Goal: Task Accomplishment & Management: Manage account settings

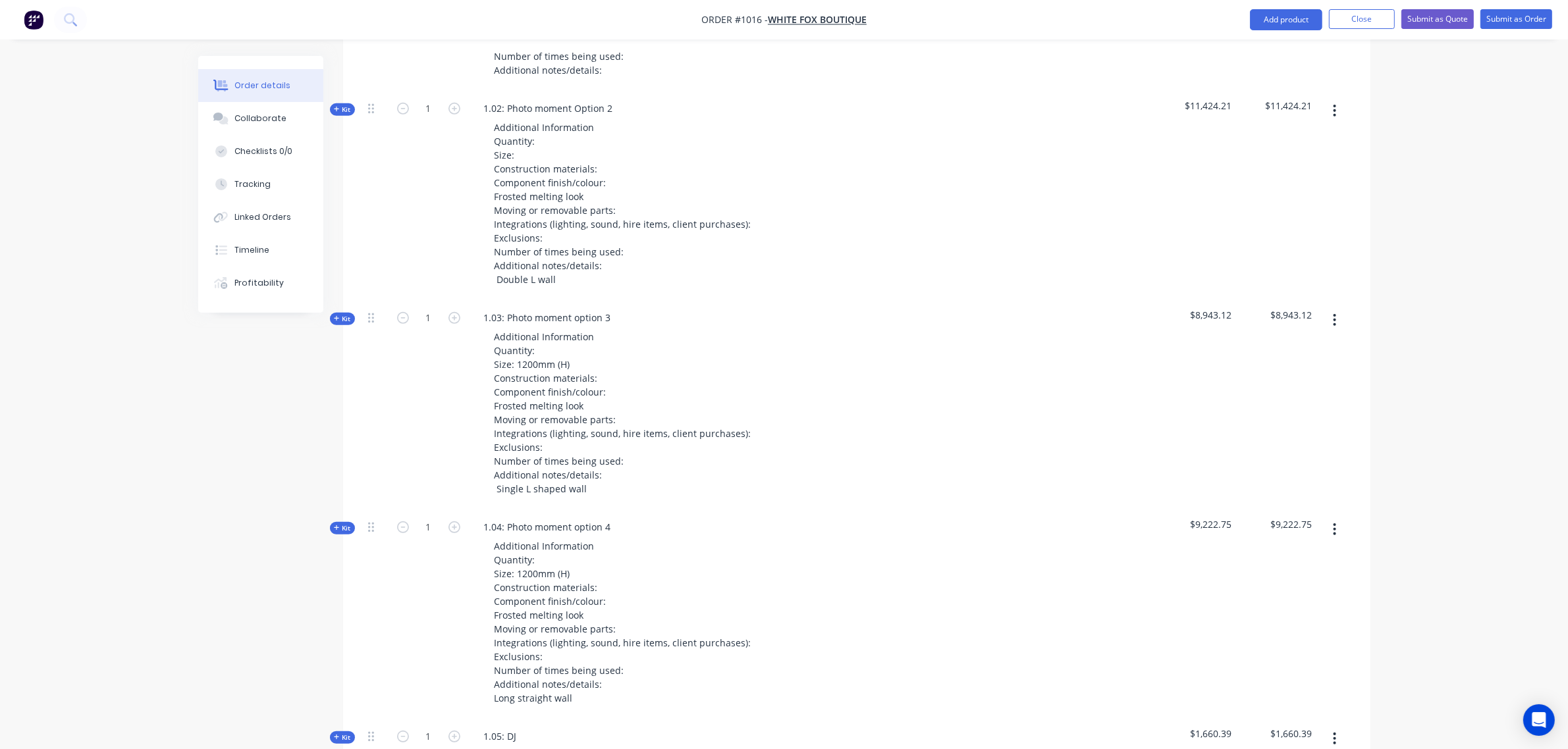
scroll to position [641, 0]
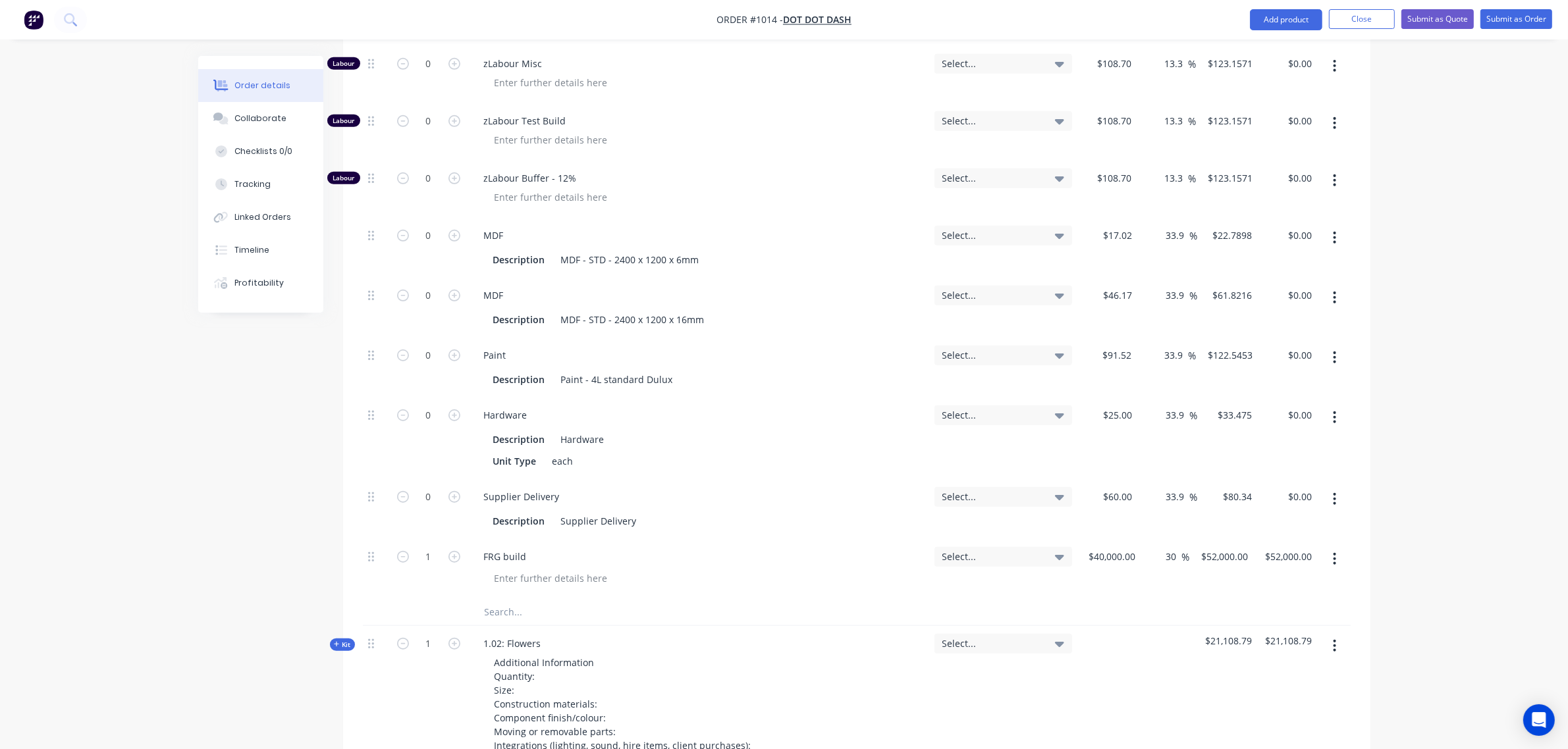
scroll to position [1153, 0]
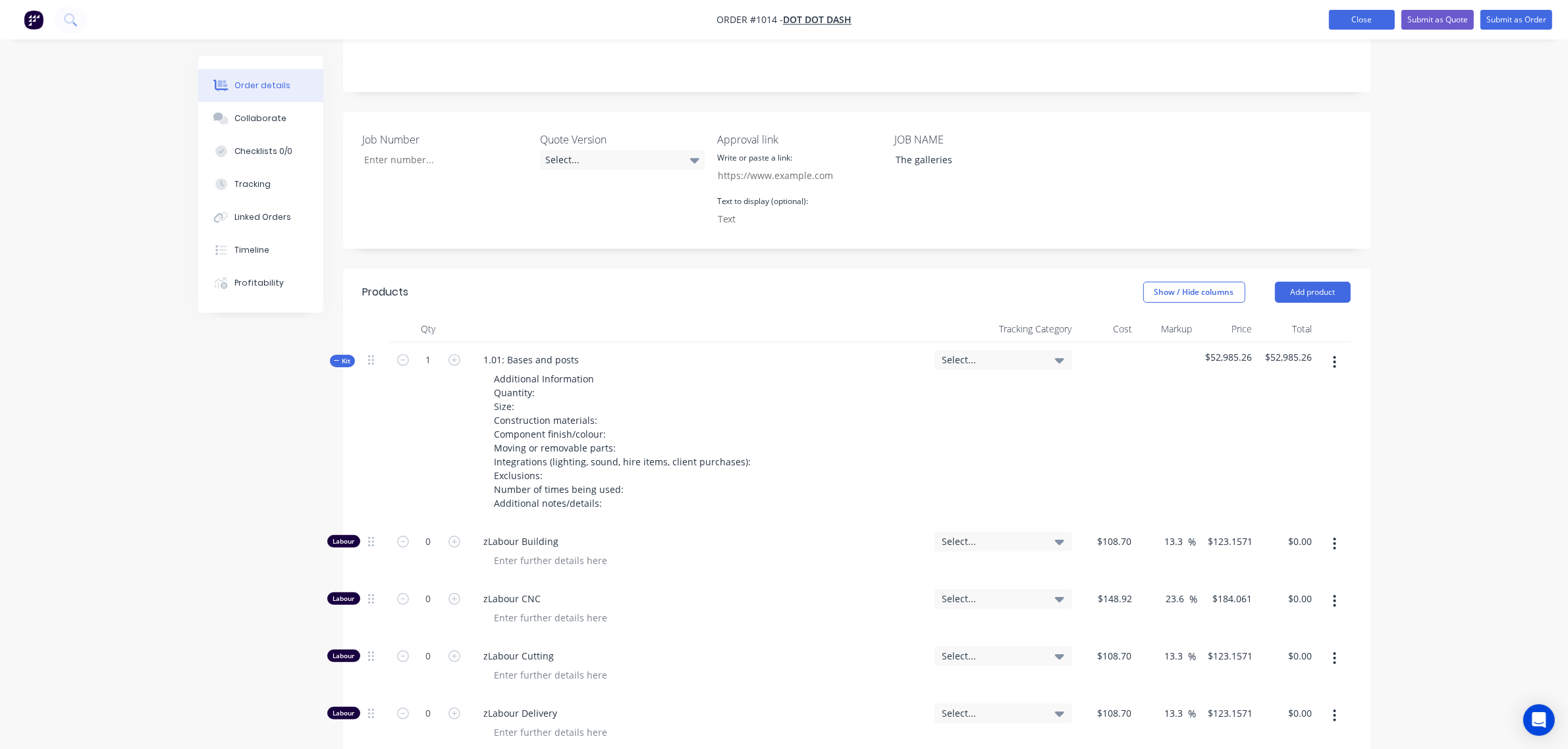
click at [1366, 23] on button "Close" at bounding box center [1362, 19] width 66 height 19
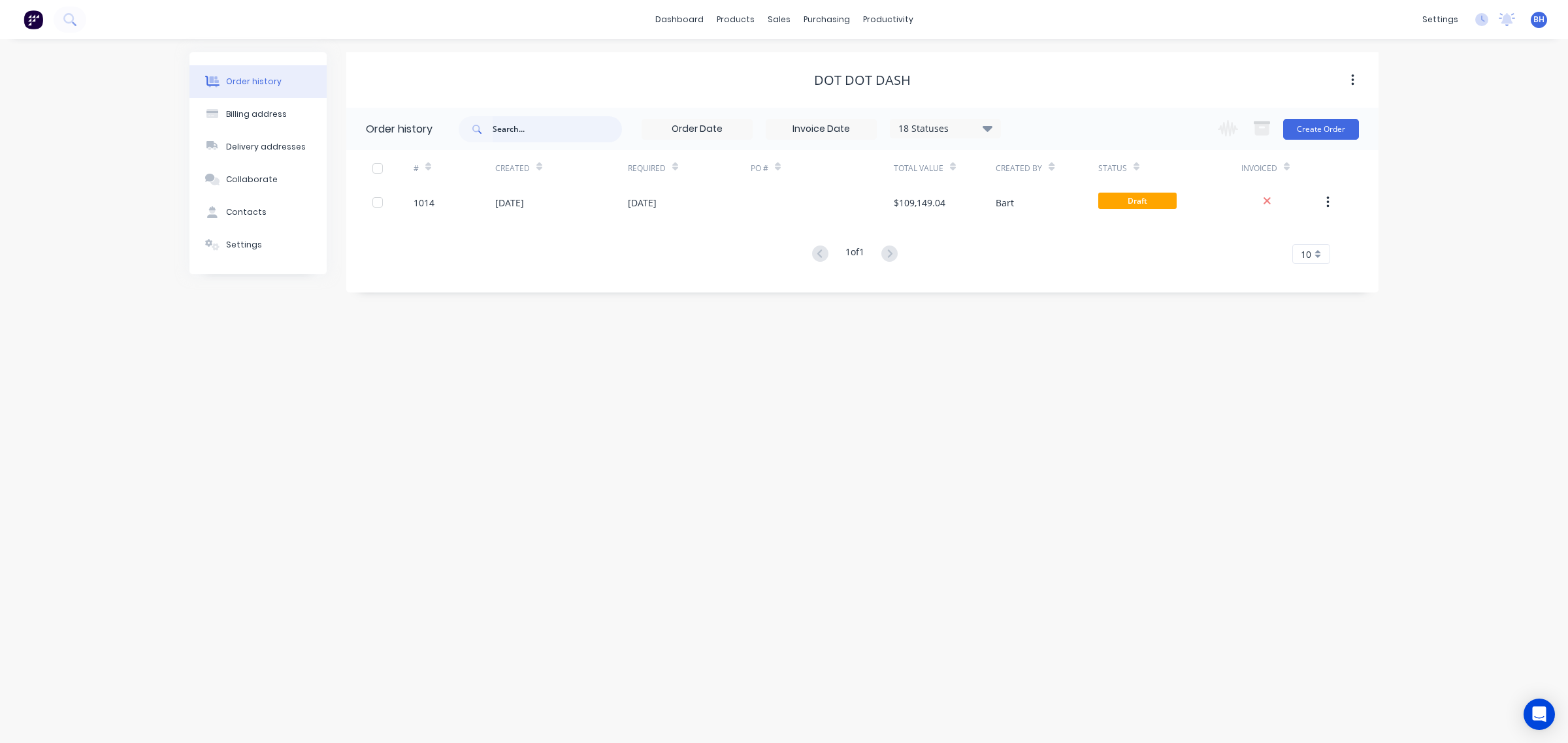
click at [529, 133] on input "text" at bounding box center [557, 129] width 130 height 26
type input "kilcook"
click at [791, 57] on div at bounding box center [786, 63] width 19 height 12
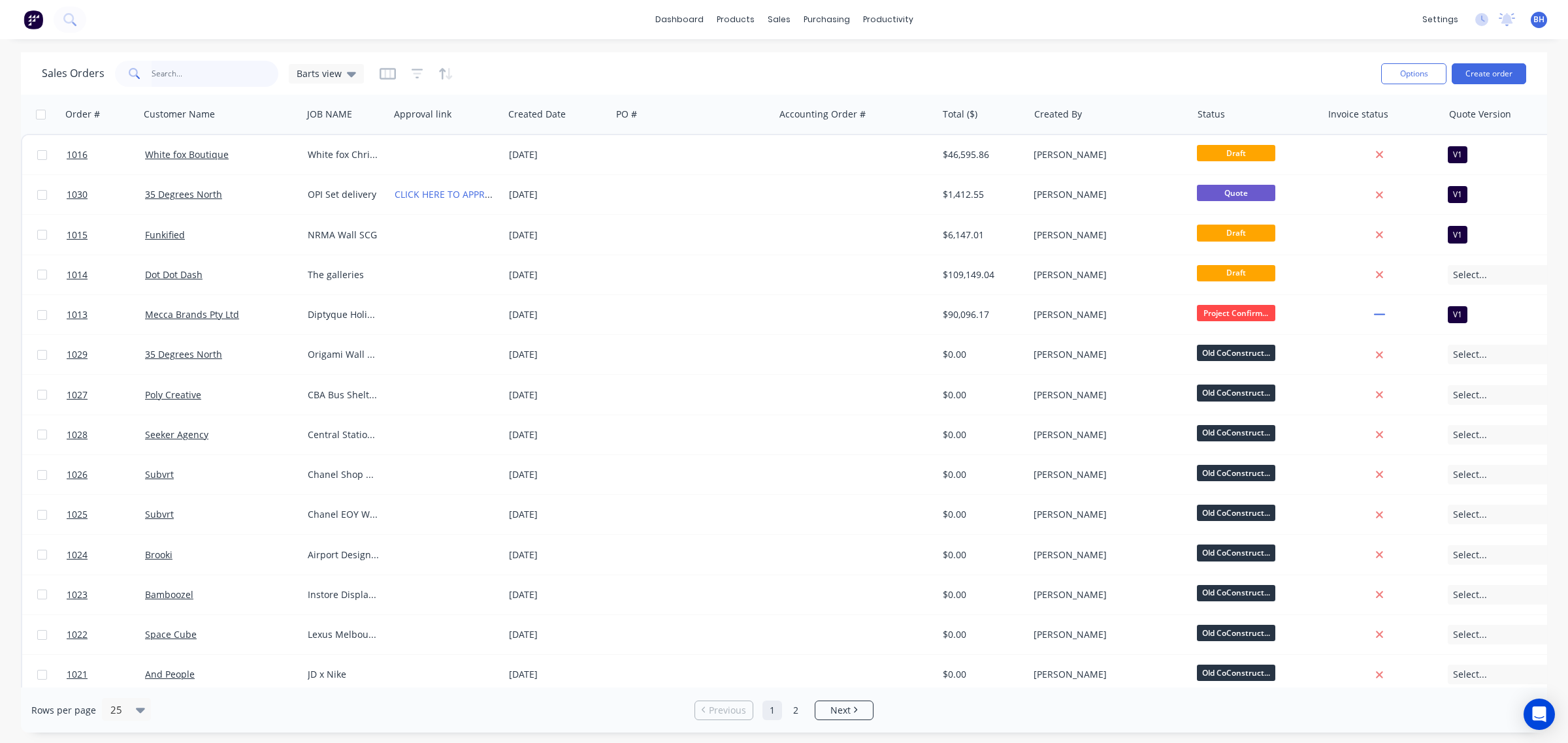
click at [187, 61] on input "text" at bounding box center [216, 73] width 127 height 26
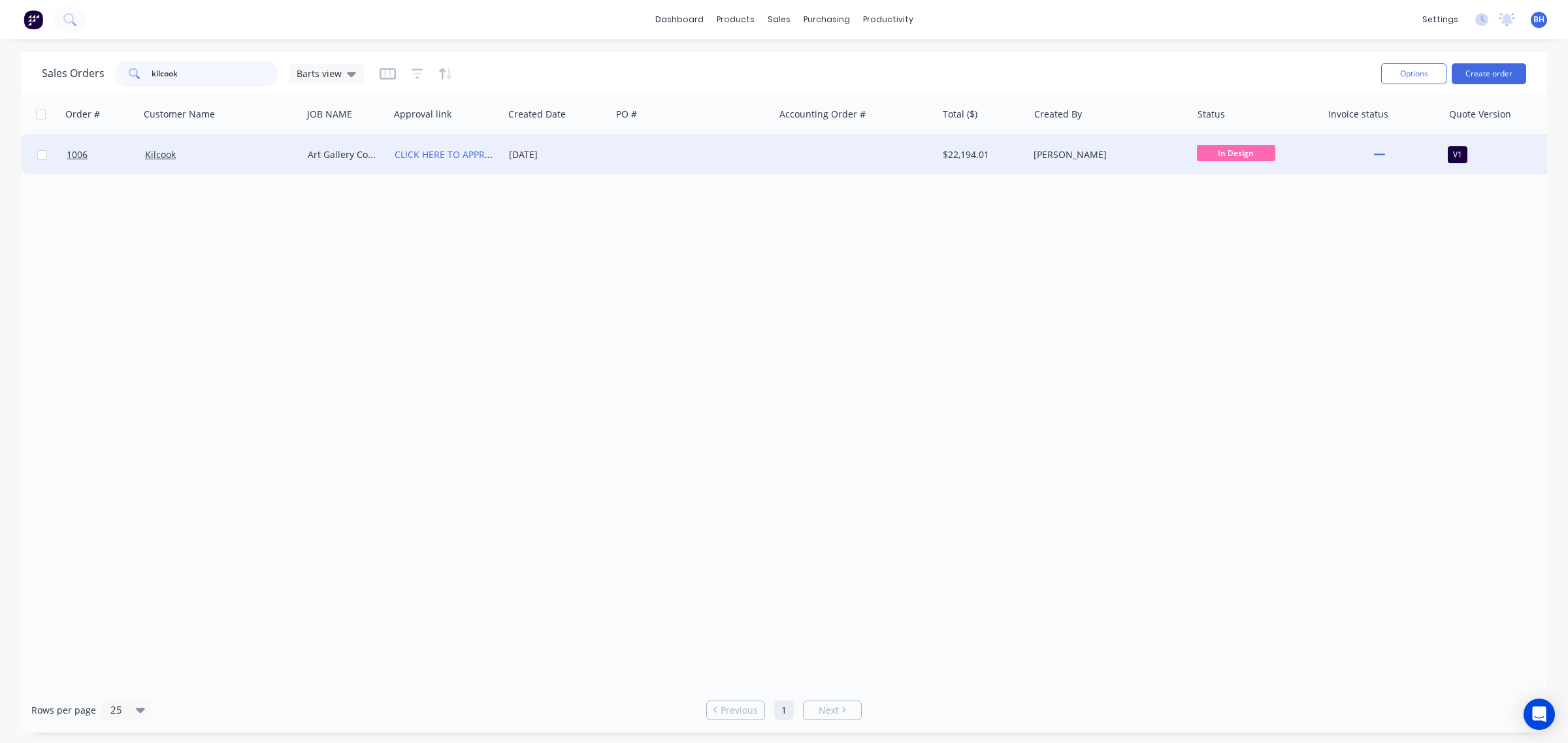
type input "kilcook"
click at [175, 157] on div "Kilcook" at bounding box center [218, 155] width 145 height 13
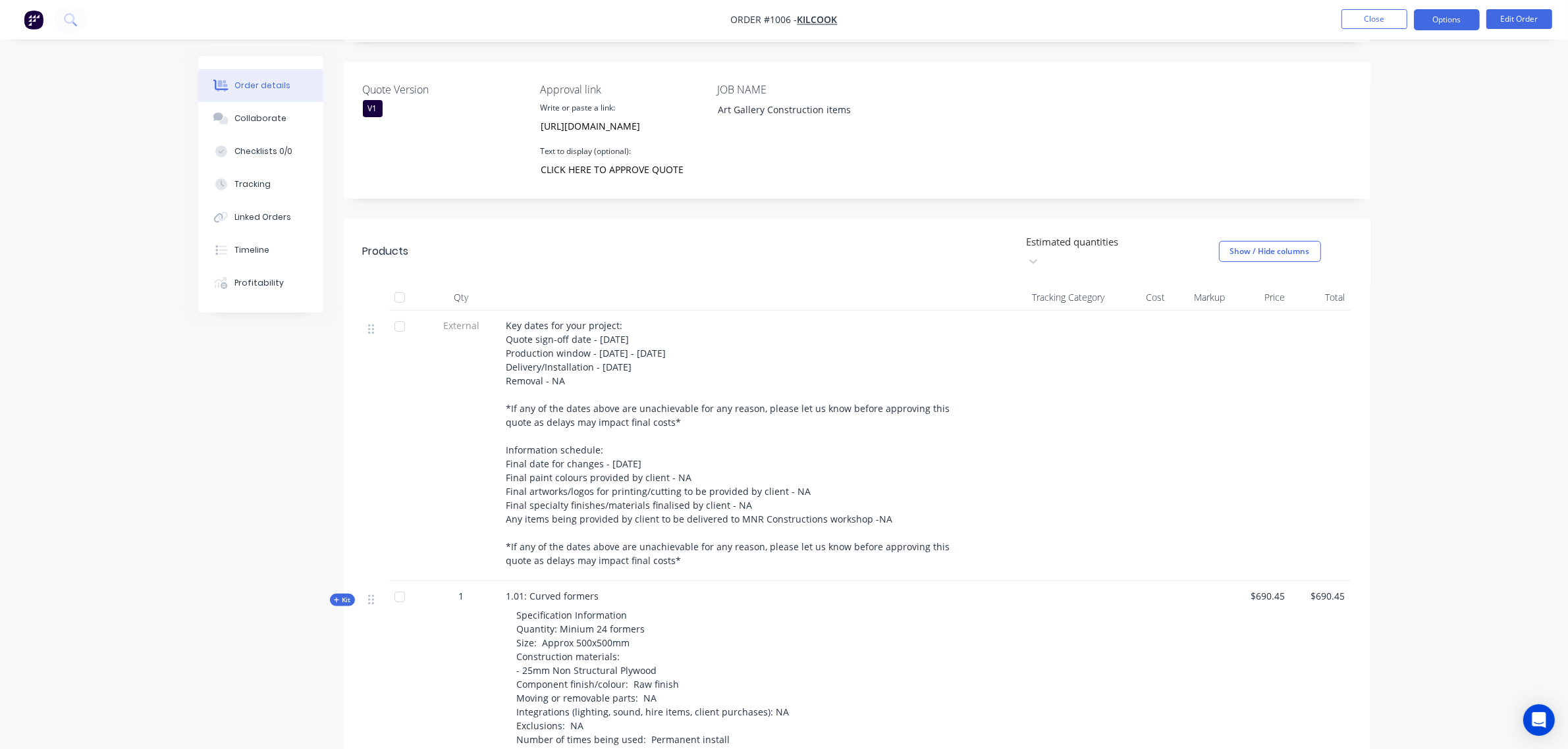
scroll to position [303, 0]
click at [1448, 23] on button "Options" at bounding box center [1447, 19] width 66 height 21
click at [1382, 314] on div "Duplicate" at bounding box center [1407, 317] width 121 height 19
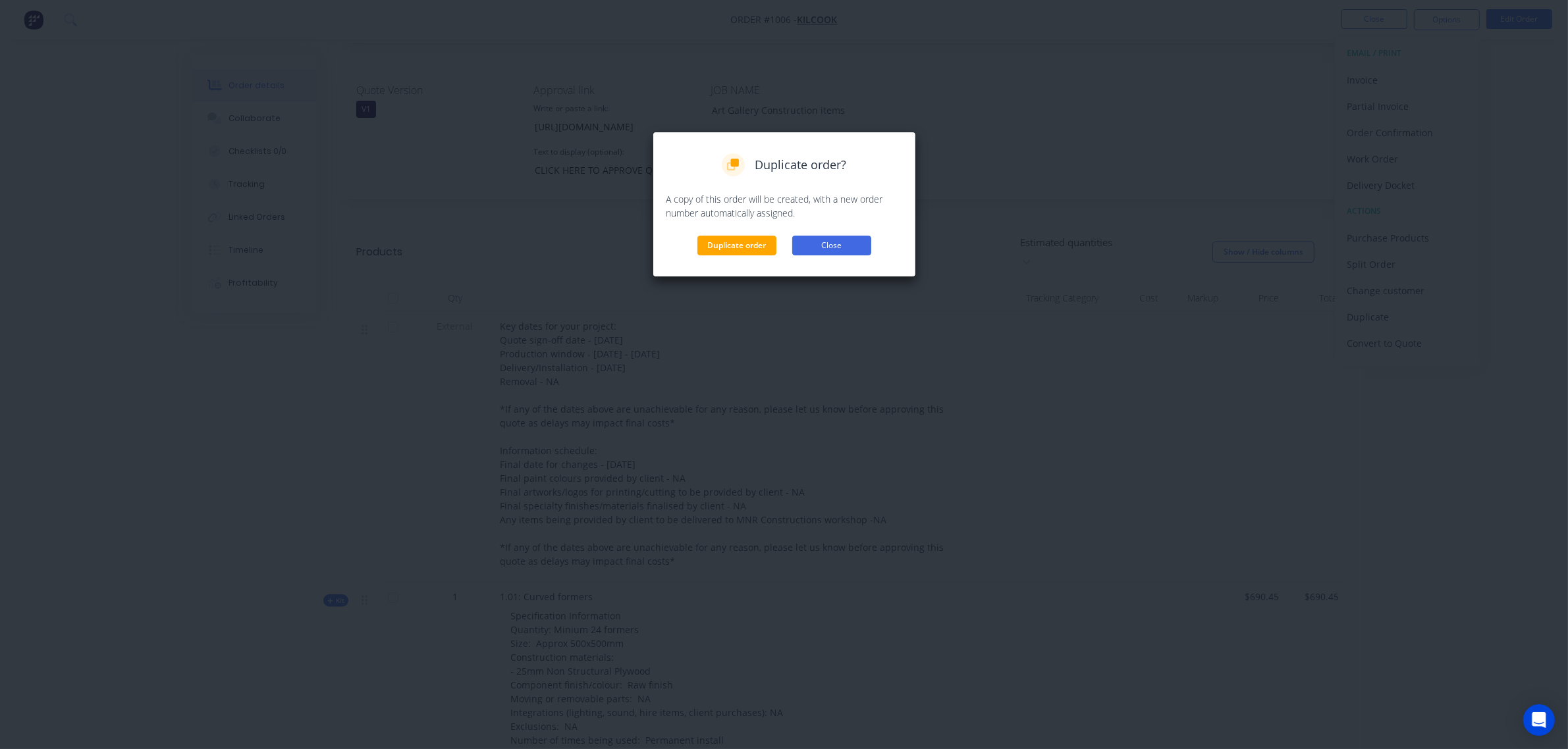
click at [854, 240] on button "Close" at bounding box center [832, 246] width 79 height 19
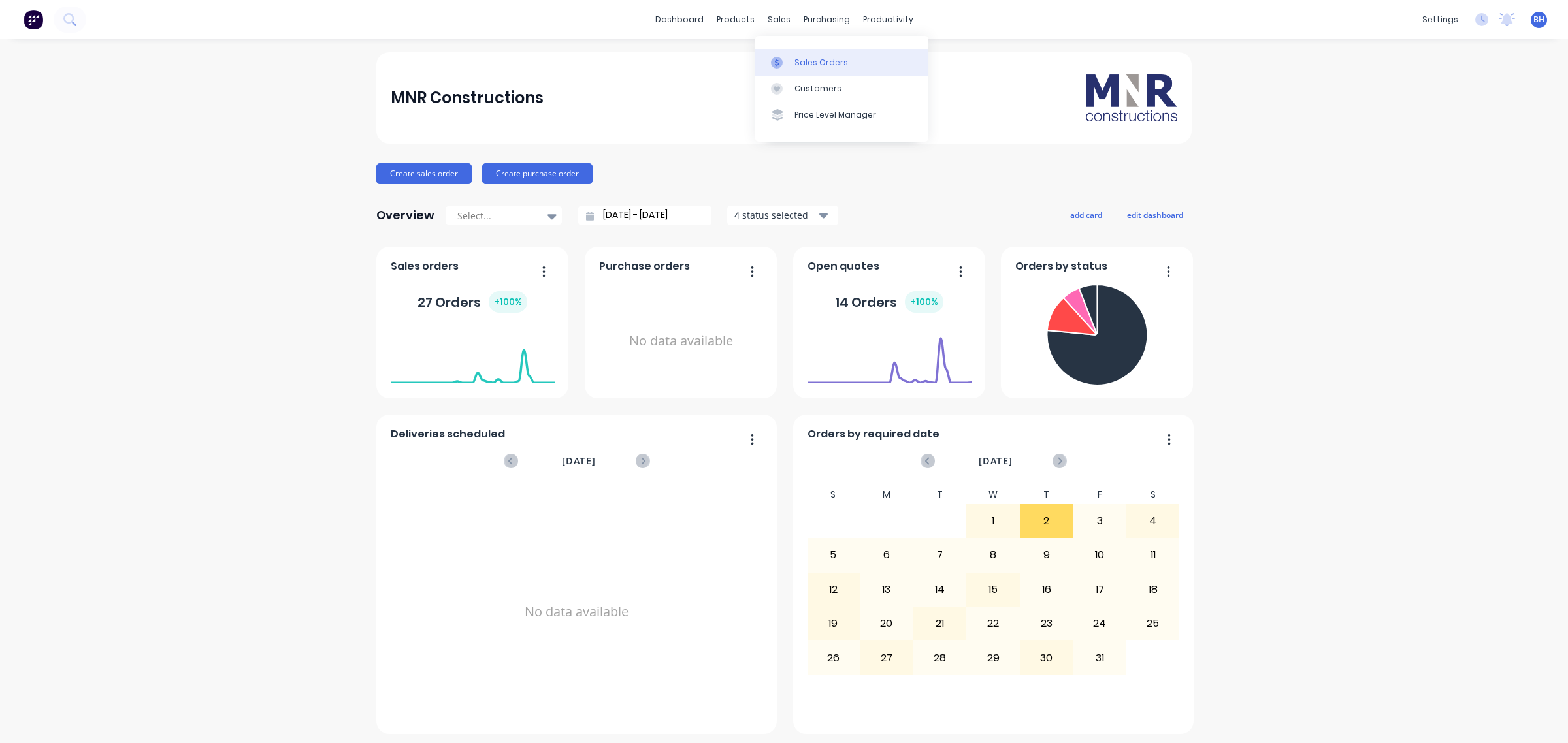
click at [795, 57] on div "Sales Orders" at bounding box center [821, 63] width 53 height 12
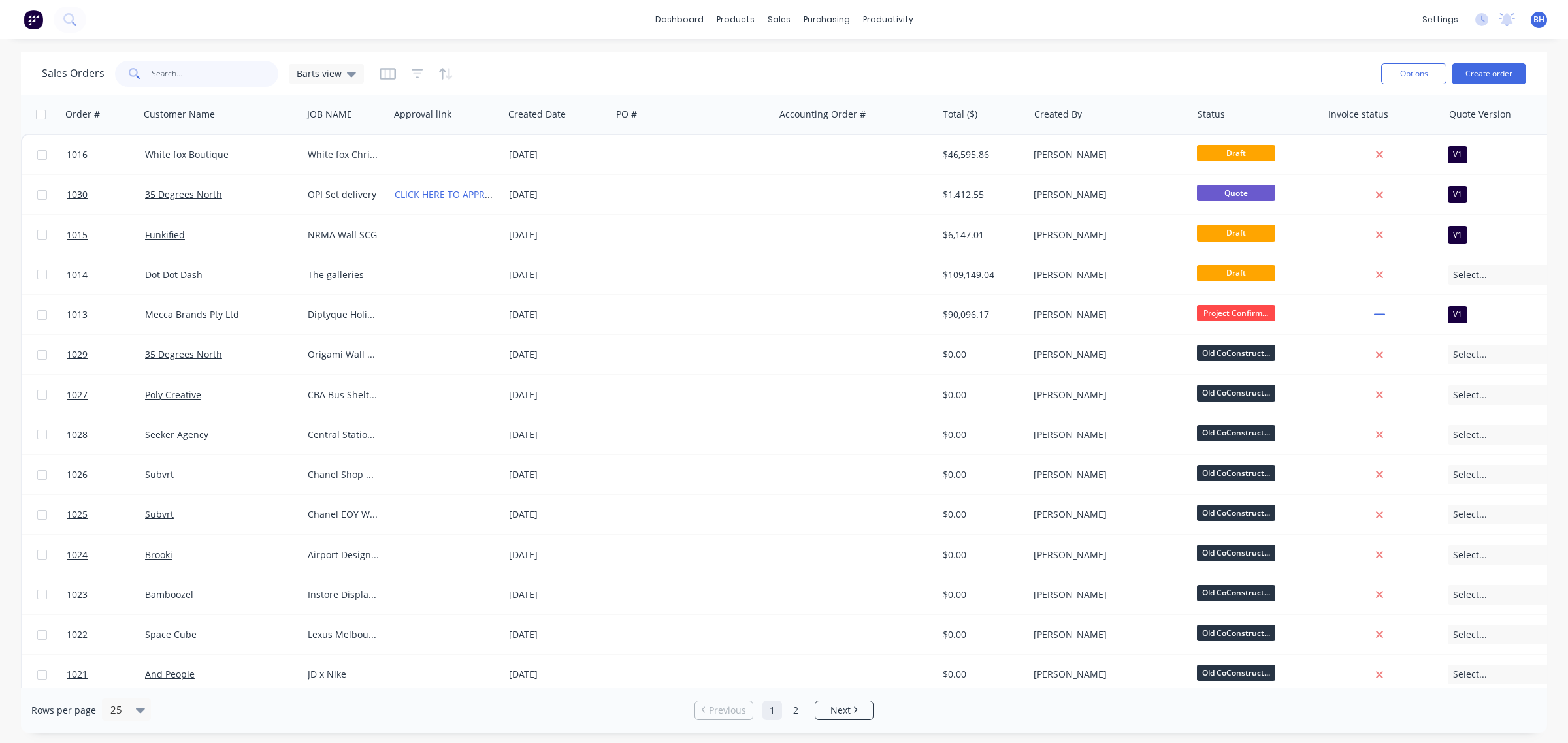
click at [173, 76] on input "text" at bounding box center [216, 73] width 127 height 26
type input "r"
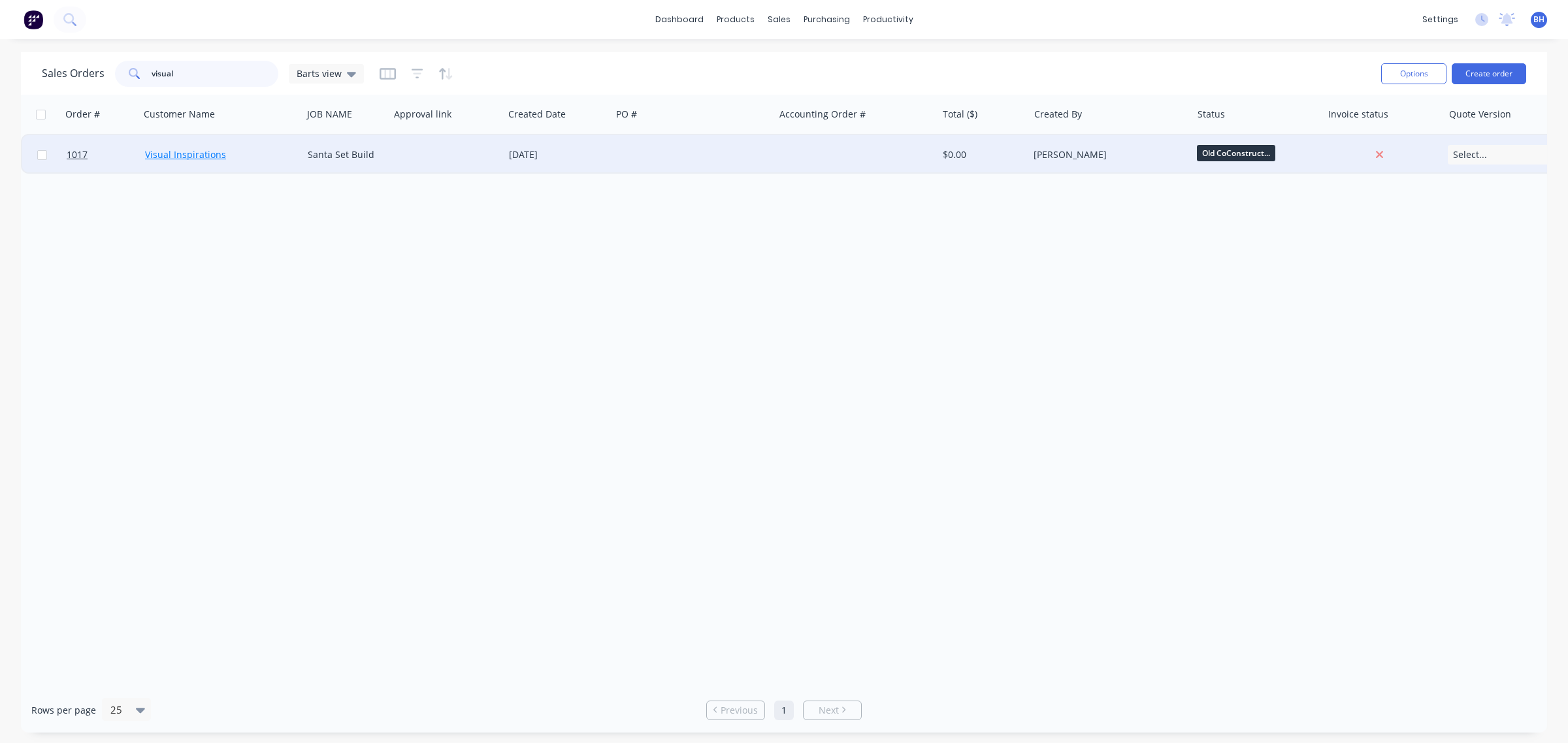
type input "visual"
click at [183, 155] on link "Visual Inspirations" at bounding box center [185, 154] width 81 height 13
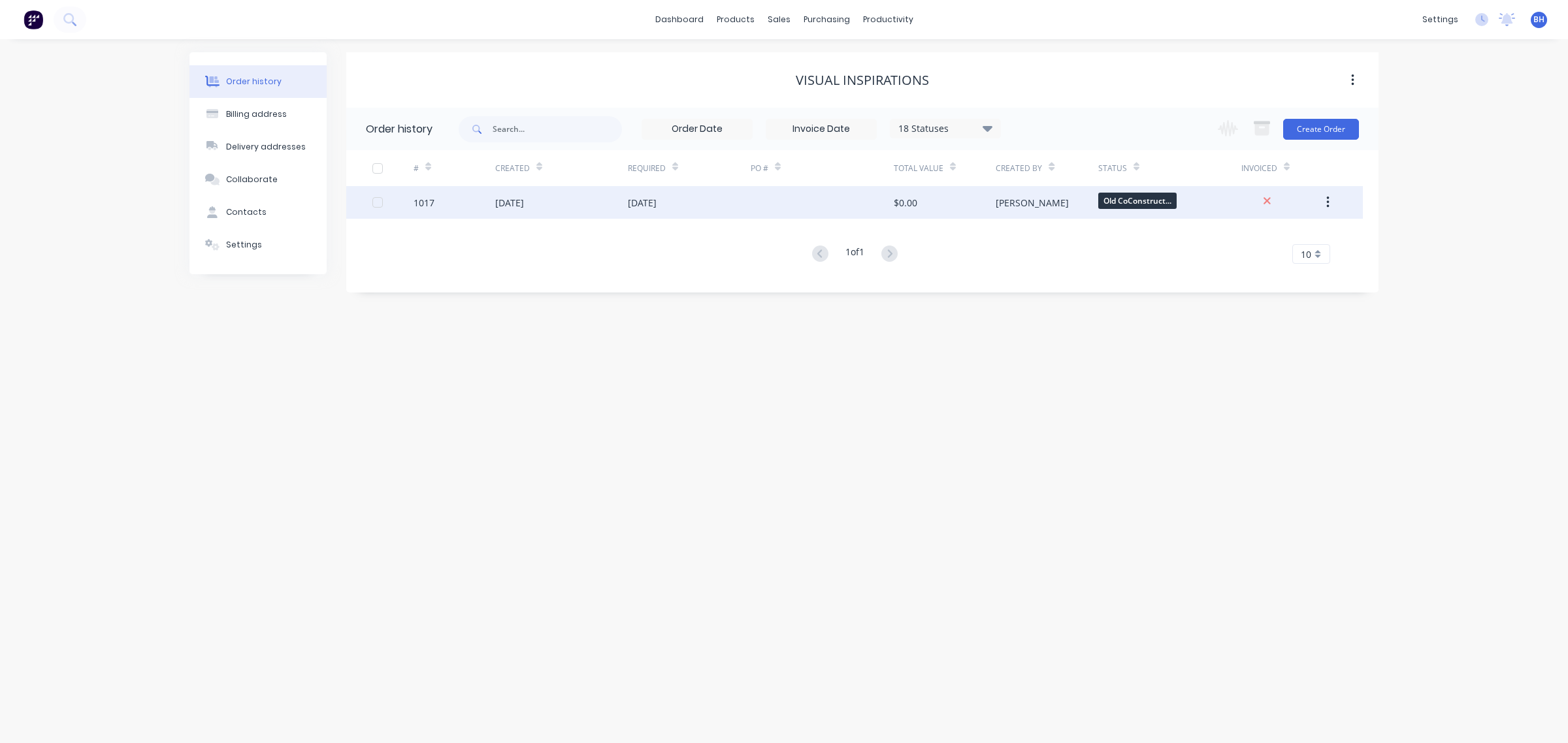
click at [740, 196] on div "27 Oct 2025" at bounding box center [689, 202] width 123 height 33
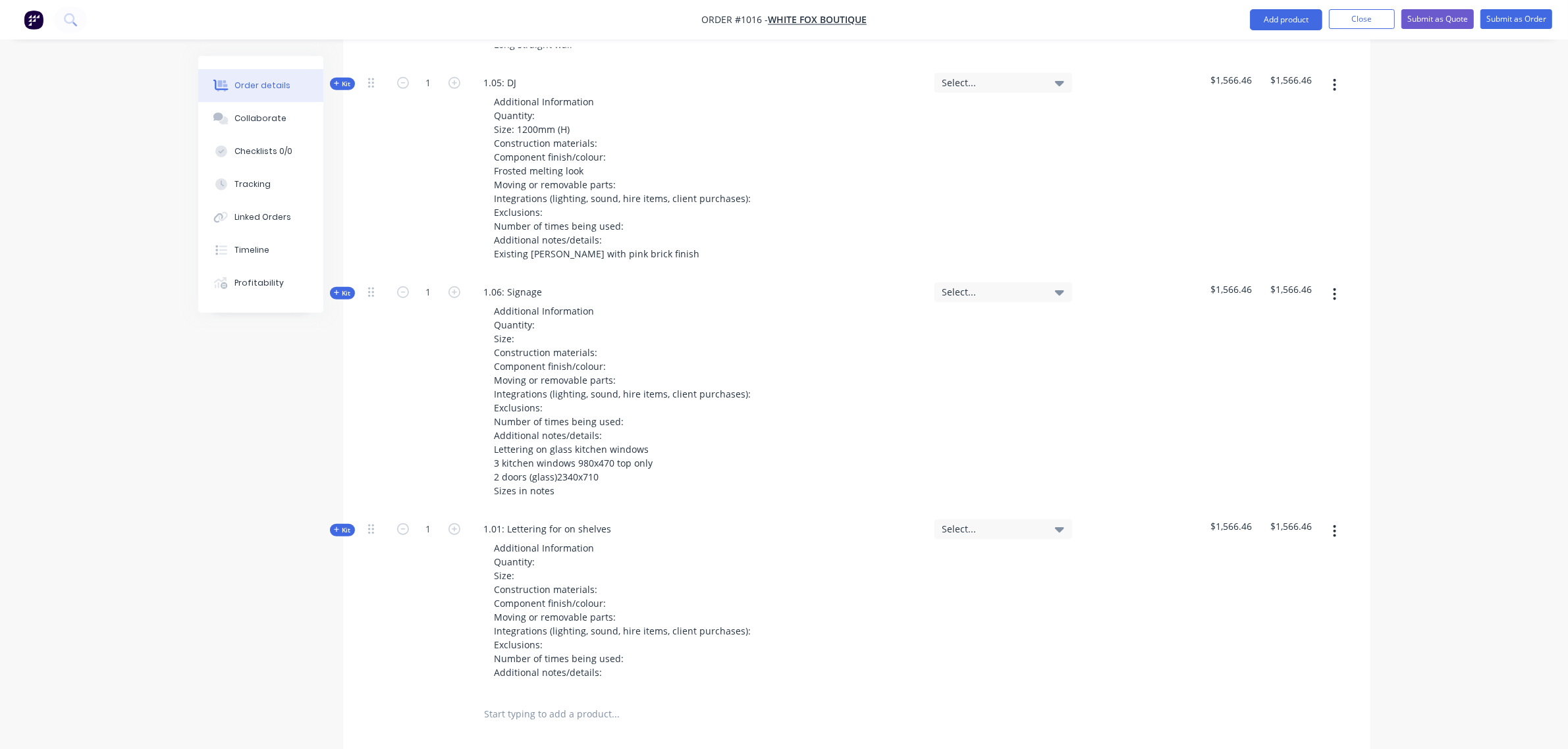
scroll to position [1342, 0]
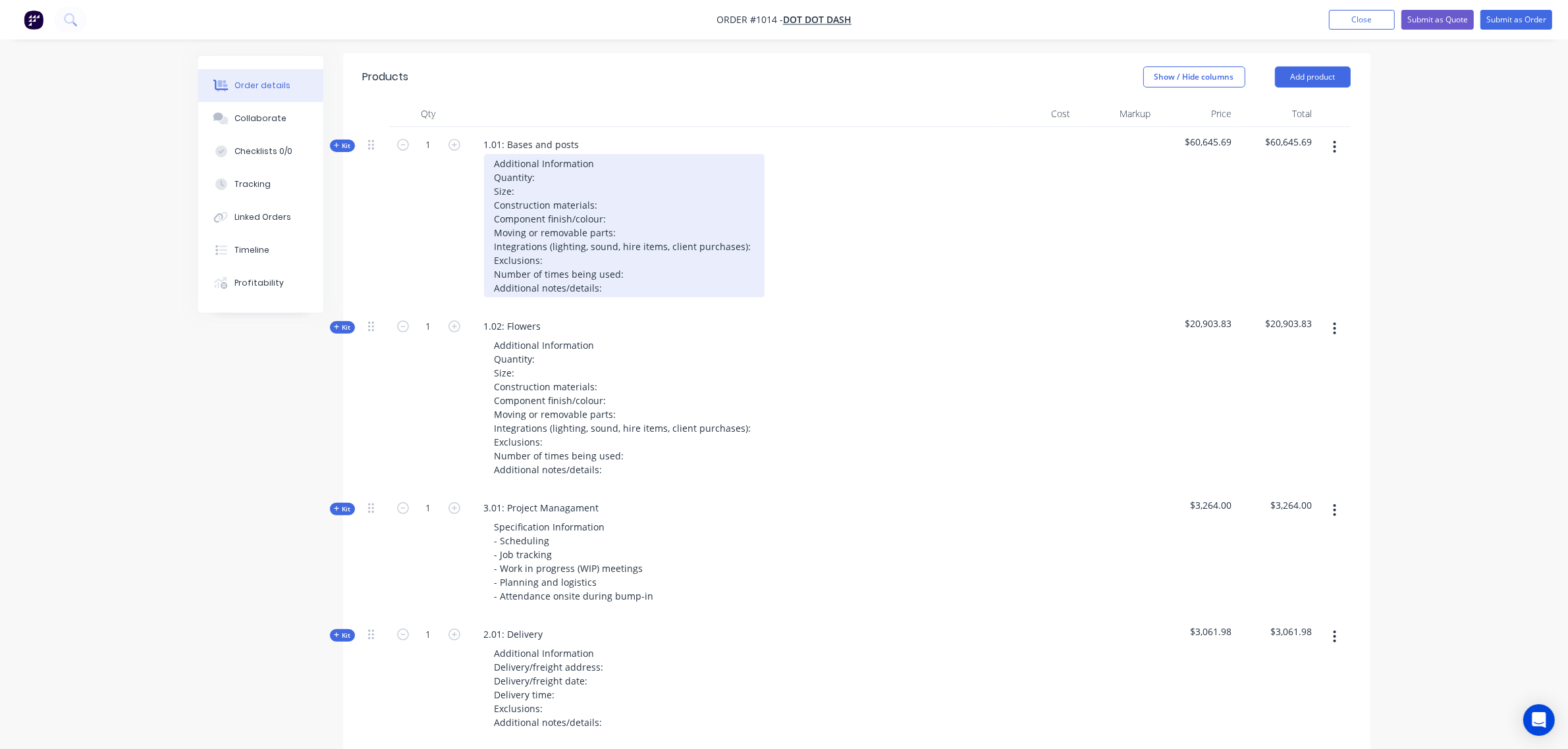
scroll to position [491, 0]
click at [550, 162] on div "Additional Information Quantity: Size: Construction materials: Component finish…" at bounding box center [625, 225] width 281 height 143
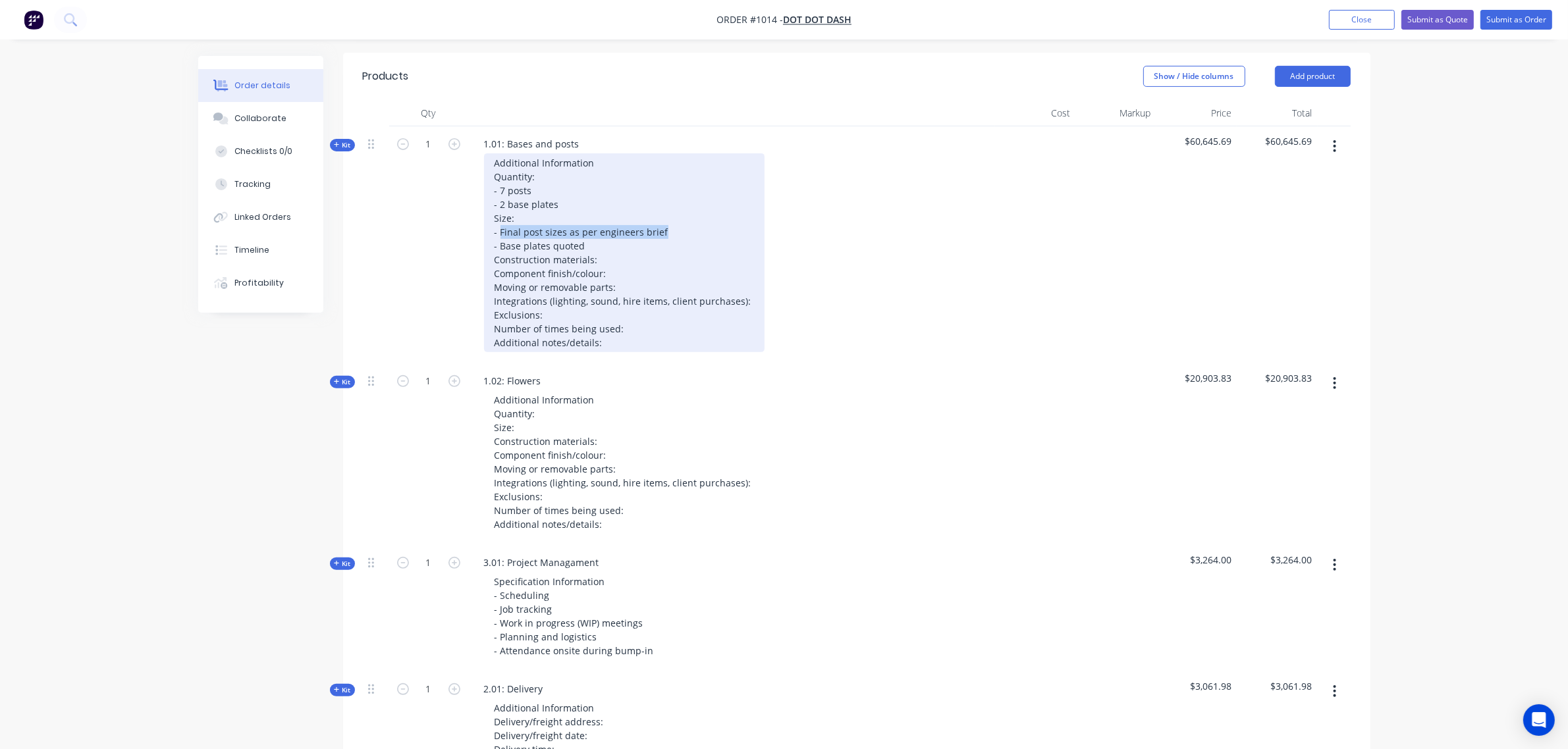
drag, startPoint x: 666, startPoint y: 214, endPoint x: 499, endPoint y: 212, distance: 167.0
click at [499, 212] on div "Additional Information Quantity: - 7 posts - 2 base plates Size: - Final post s…" at bounding box center [625, 252] width 281 height 199
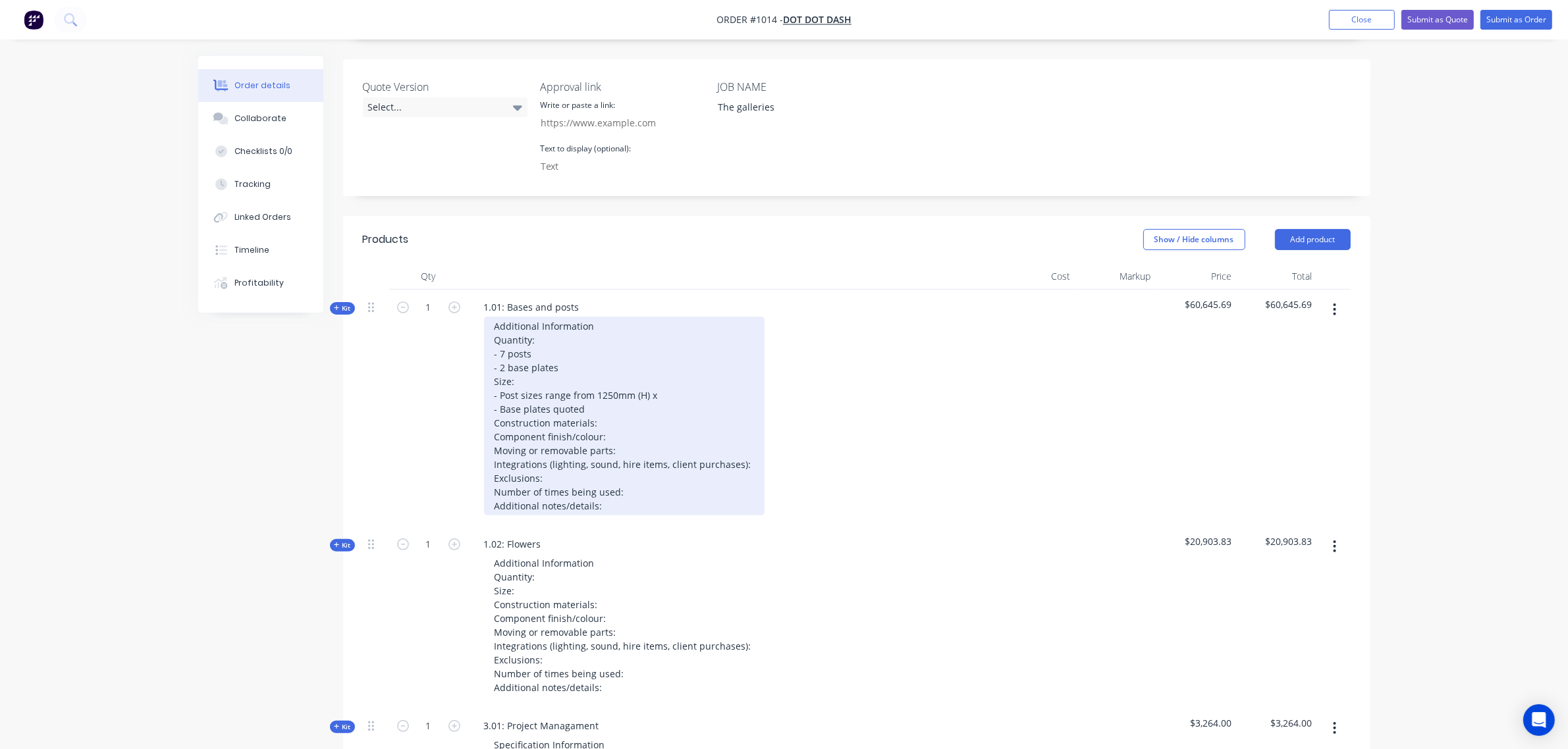
scroll to position [327, 0]
click at [632, 408] on div "Additional Information Quantity: - 7 posts - 2 base plates Size: - Post sizes r…" at bounding box center [633, 417] width 298 height 199
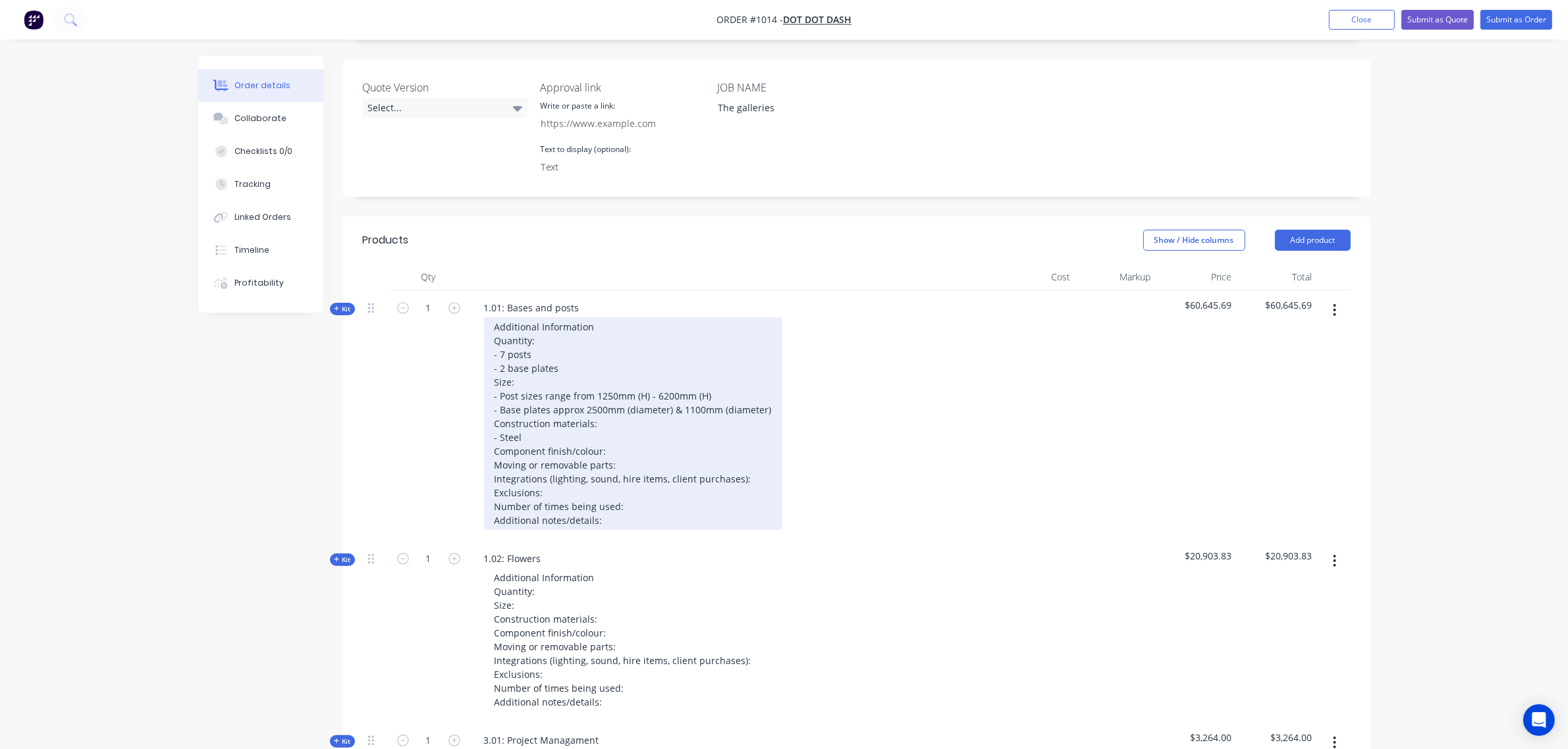
click at [624, 435] on div "Additional Information Quantity: - 7 posts - 2 base plates Size: - Post sizes r…" at bounding box center [633, 423] width 298 height 213
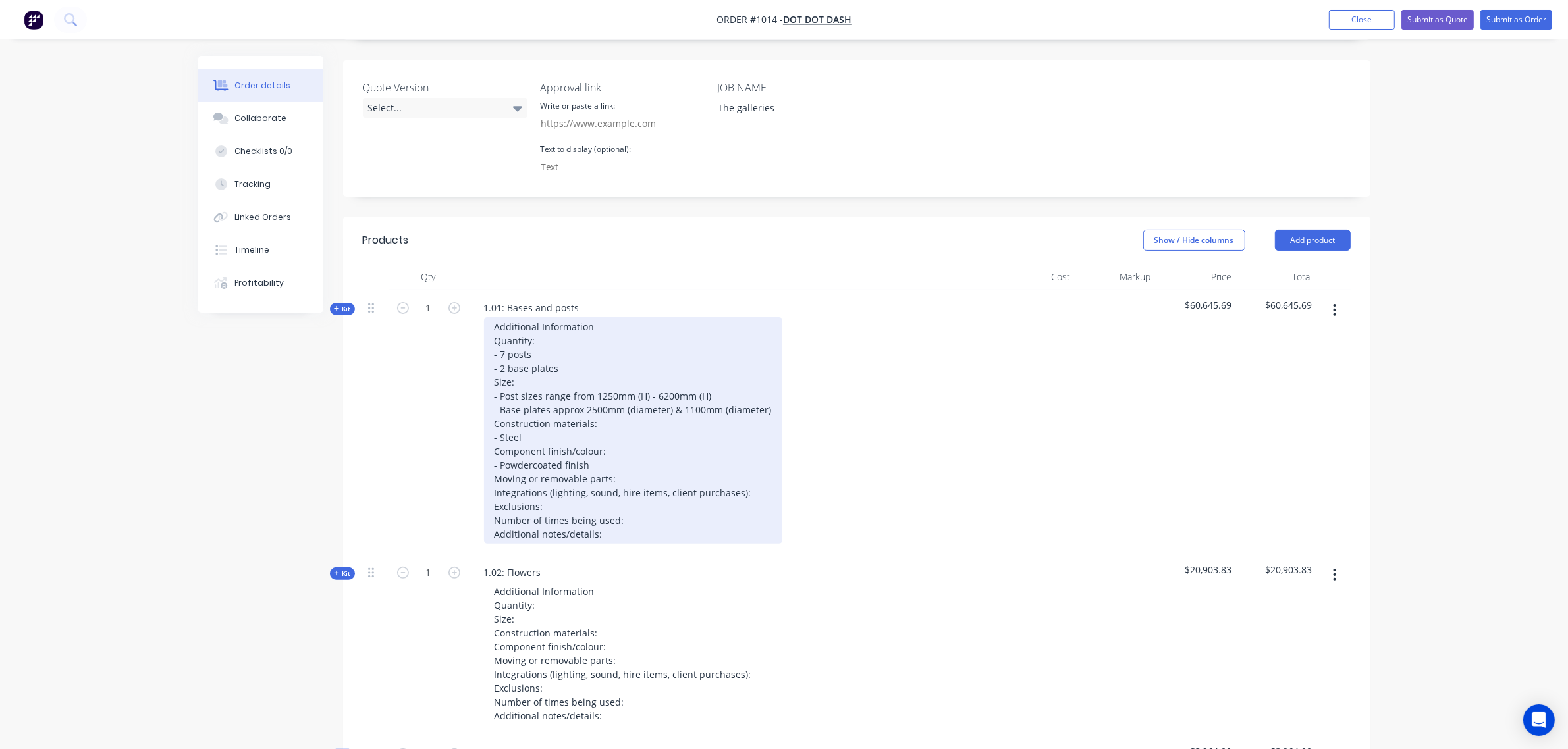
click at [629, 459] on div "Additional Information Quantity: - 7 posts - 2 base plates Size: - Post sizes r…" at bounding box center [633, 430] width 298 height 226
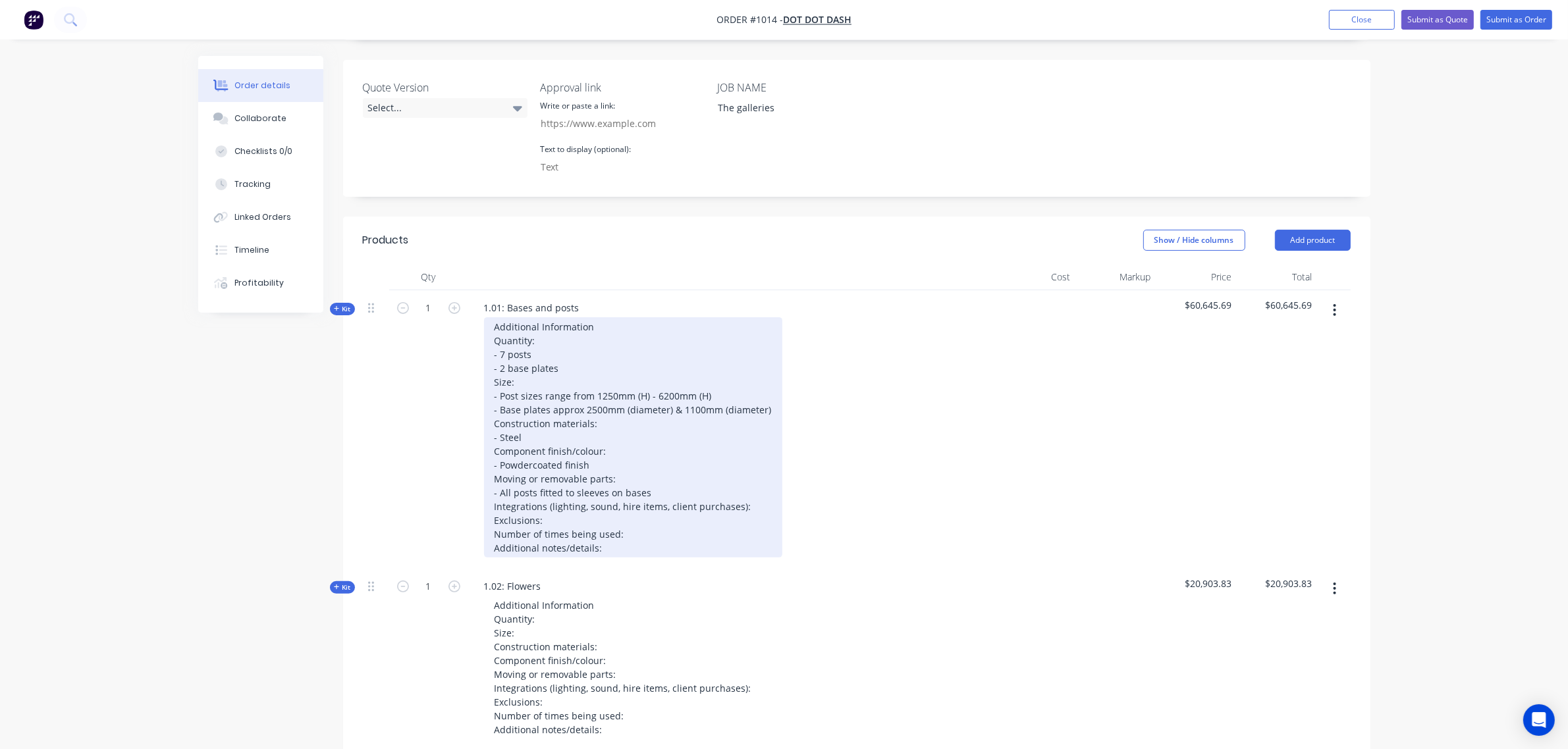
click at [749, 489] on div "Additional Information Quantity: - 7 posts - 2 base plates Size: - Post sizes r…" at bounding box center [633, 438] width 298 height 240
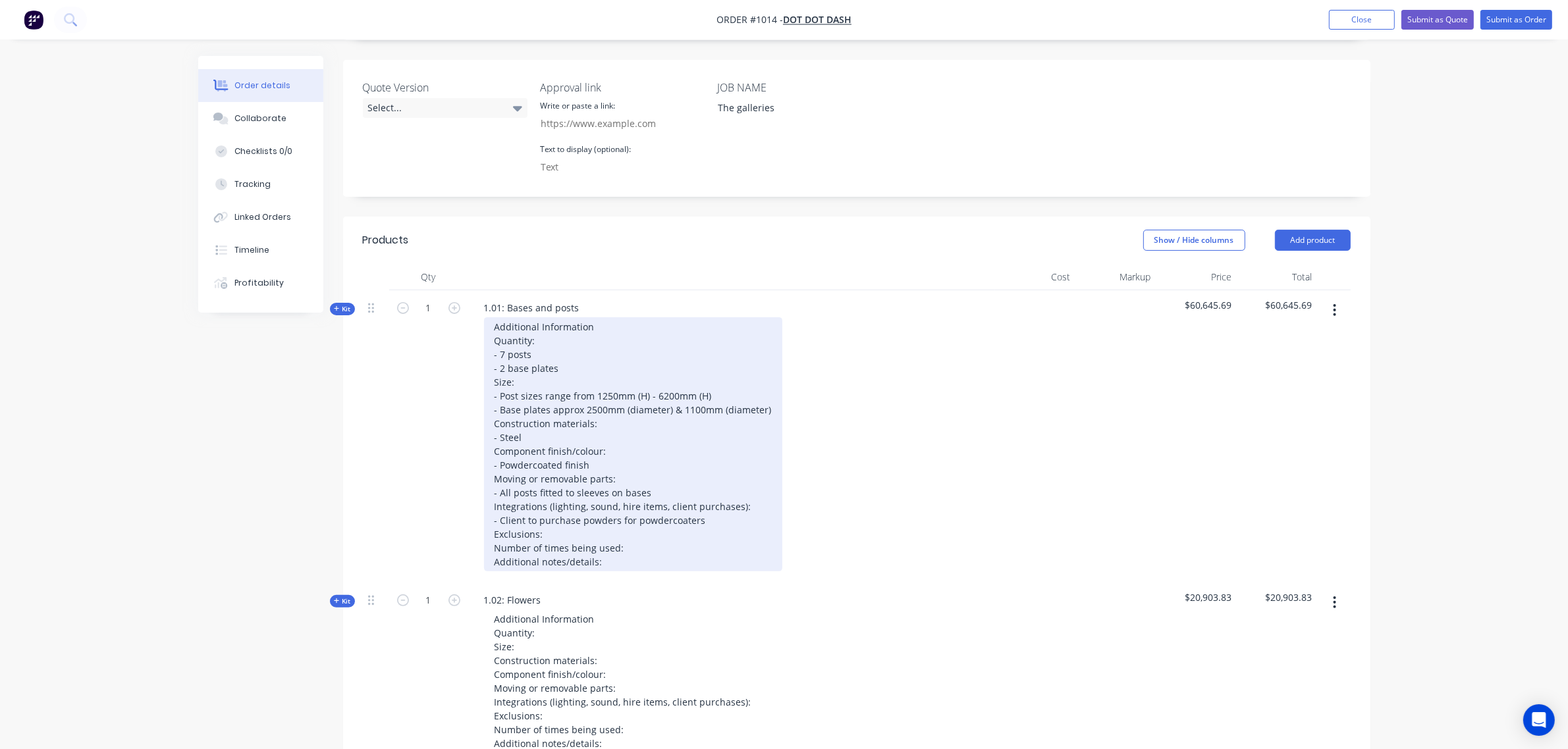
click at [576, 515] on div "Additional Information Quantity: - 7 posts - 2 base plates Size: - Post sizes r…" at bounding box center [633, 444] width 298 height 254
click at [629, 534] on div "Additional Information Quantity: - 7 posts - 2 base plates Size: - Post sizes r…" at bounding box center [633, 444] width 298 height 254
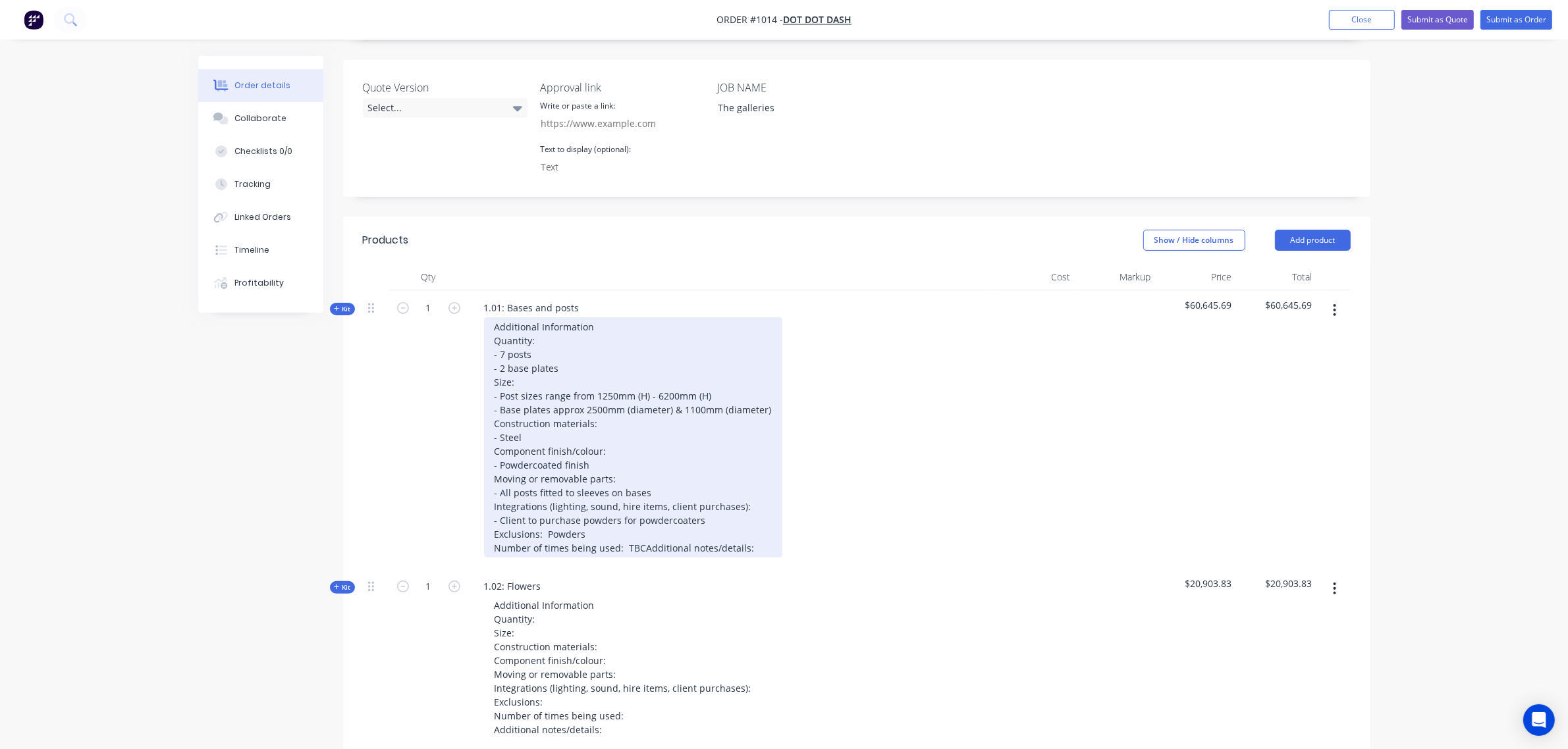
click at [616, 547] on div "Additional Information Quantity: - 7 posts - 2 base plates Size: - Post sizes r…" at bounding box center [633, 438] width 298 height 240
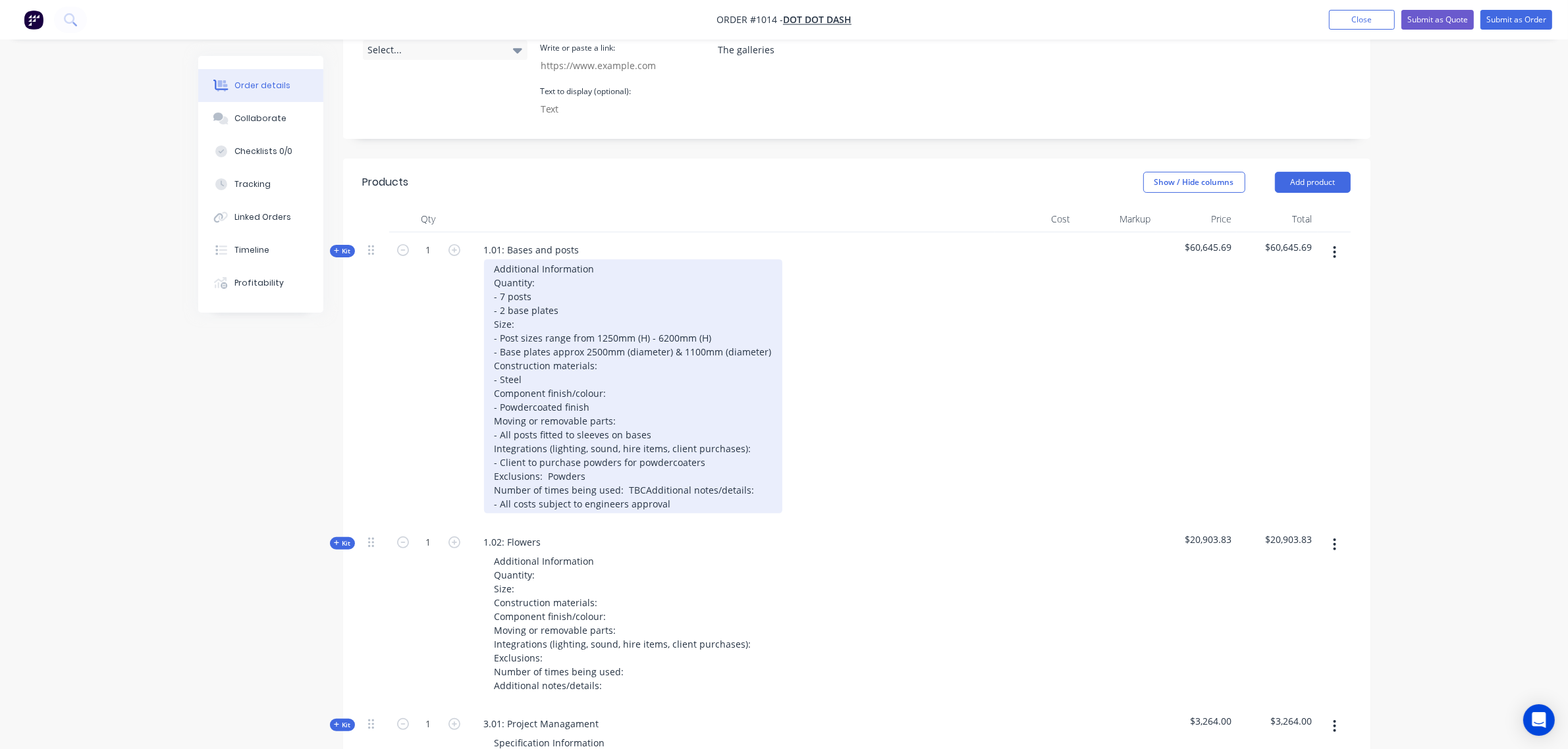
scroll to position [382, 0]
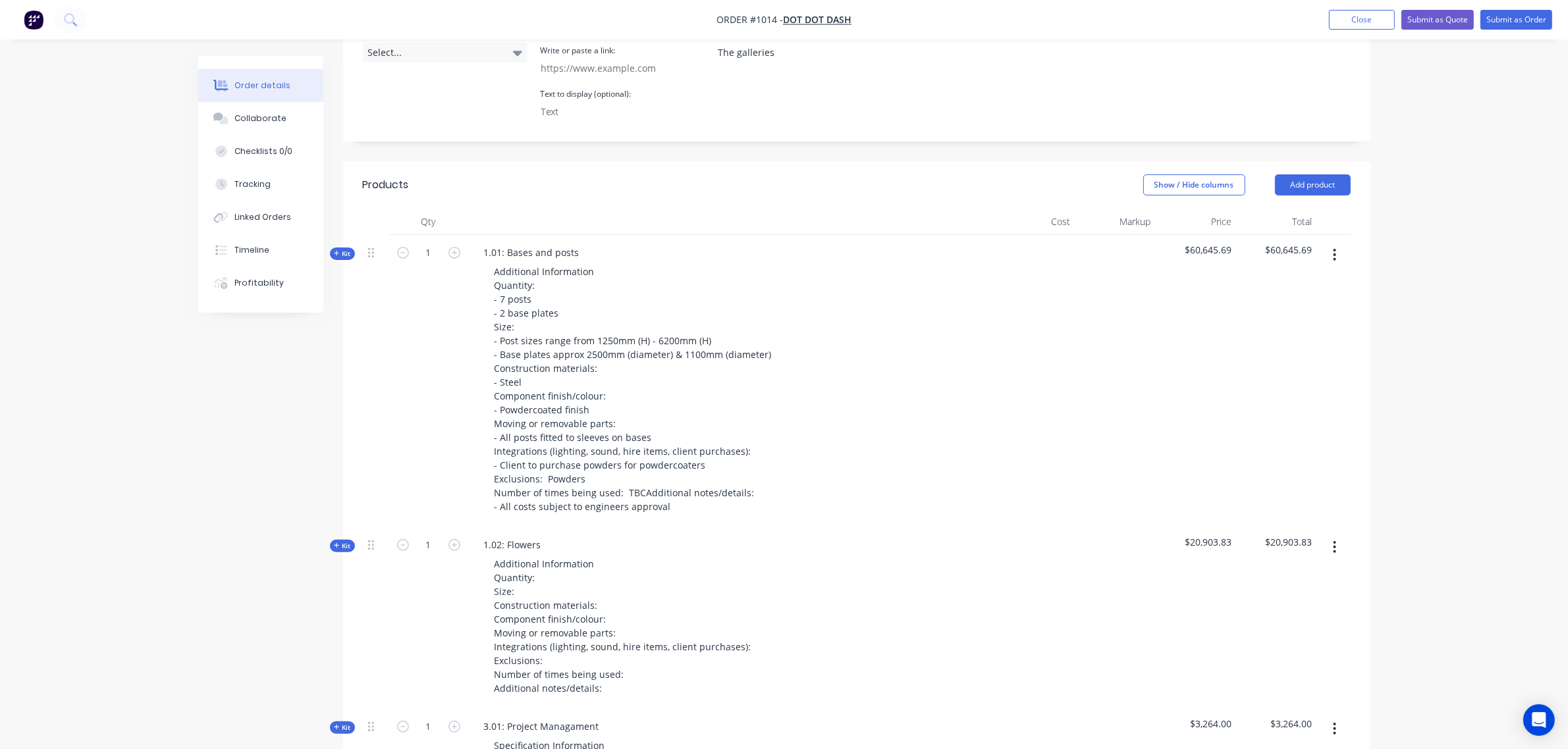
click at [346, 249] on span "Kit" at bounding box center [342, 253] width 17 height 10
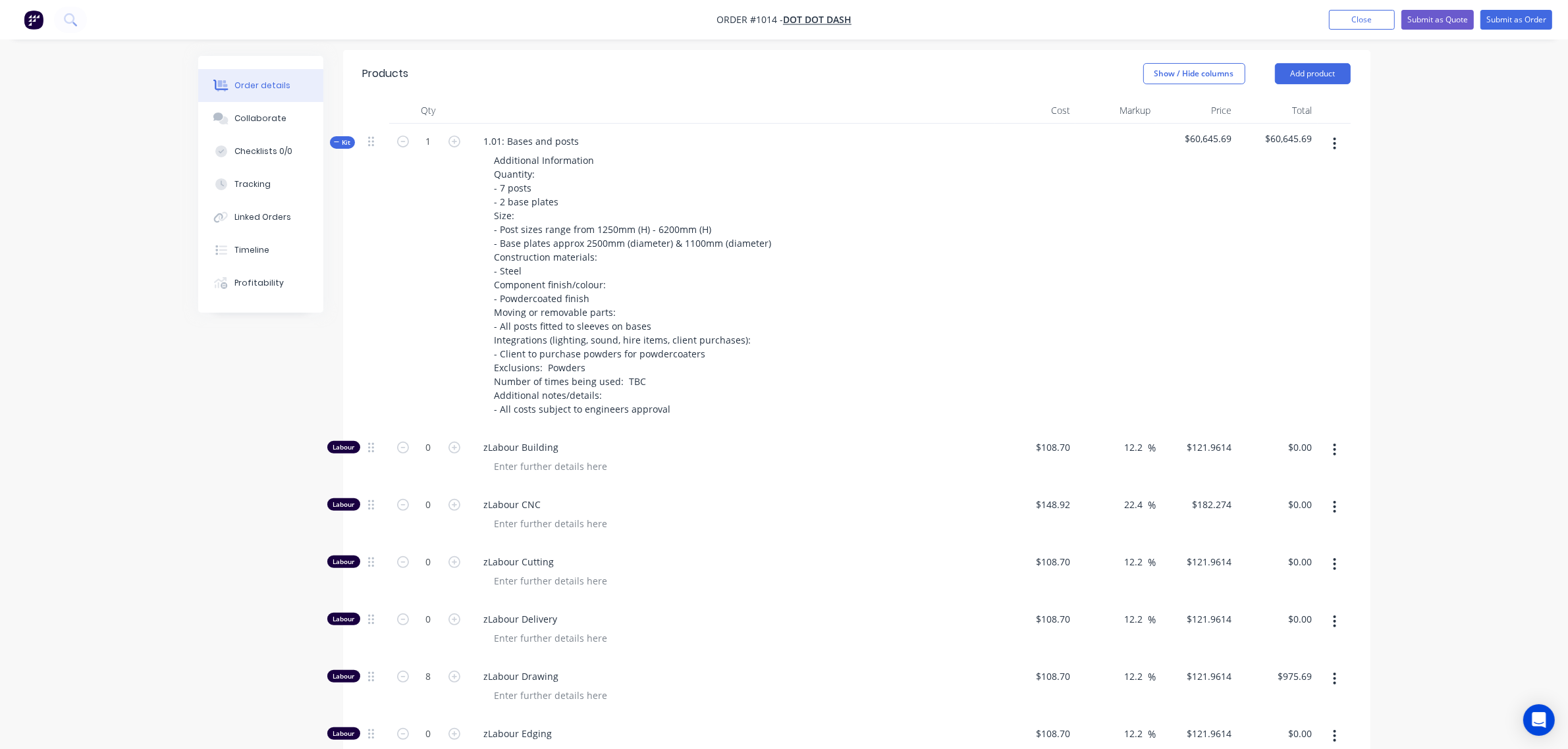
scroll to position [492, 0]
click at [347, 140] on span "Kit" at bounding box center [342, 144] width 17 height 10
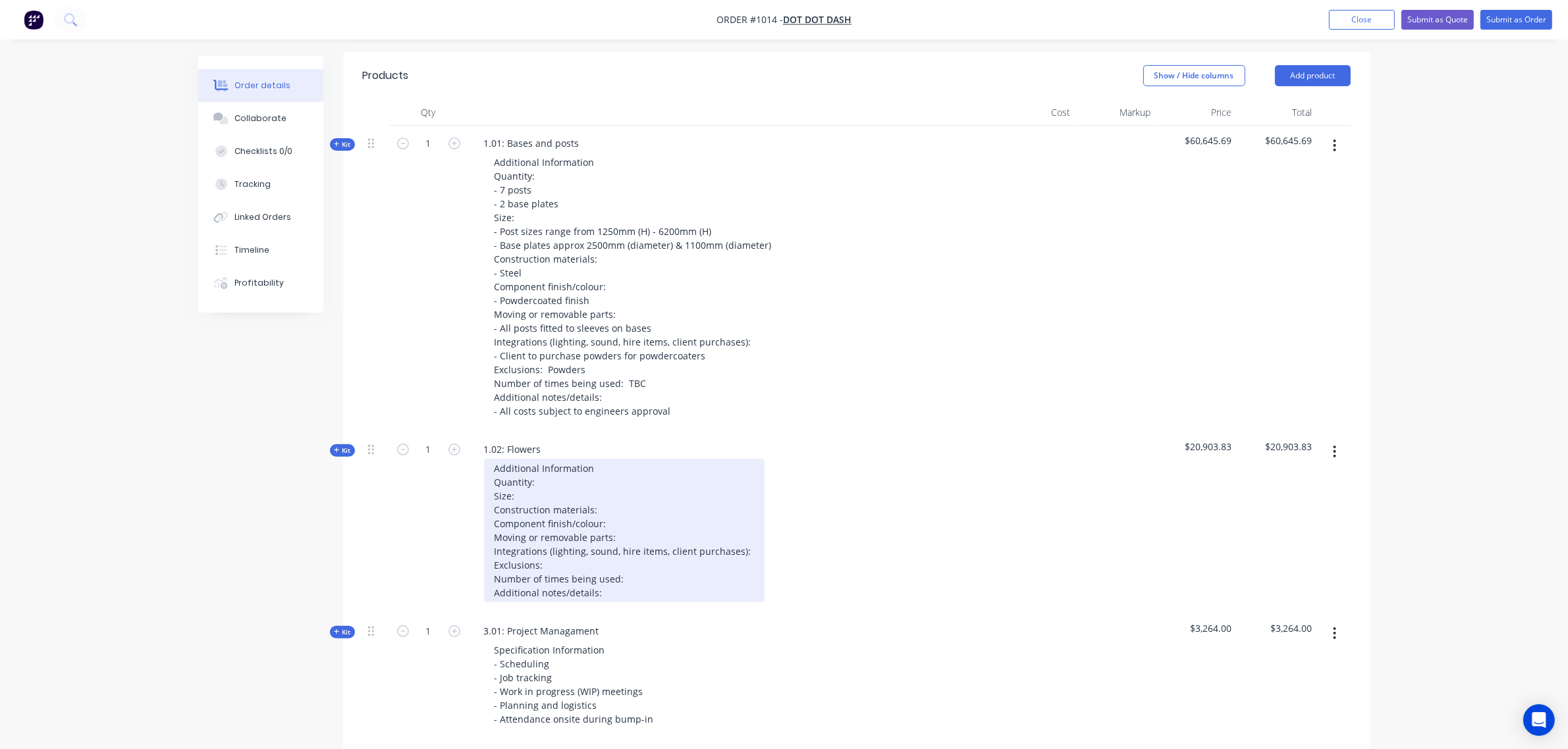
click at [551, 462] on div "Additional Information Quantity: Size: Construction materials: Component finish…" at bounding box center [625, 531] width 281 height 143
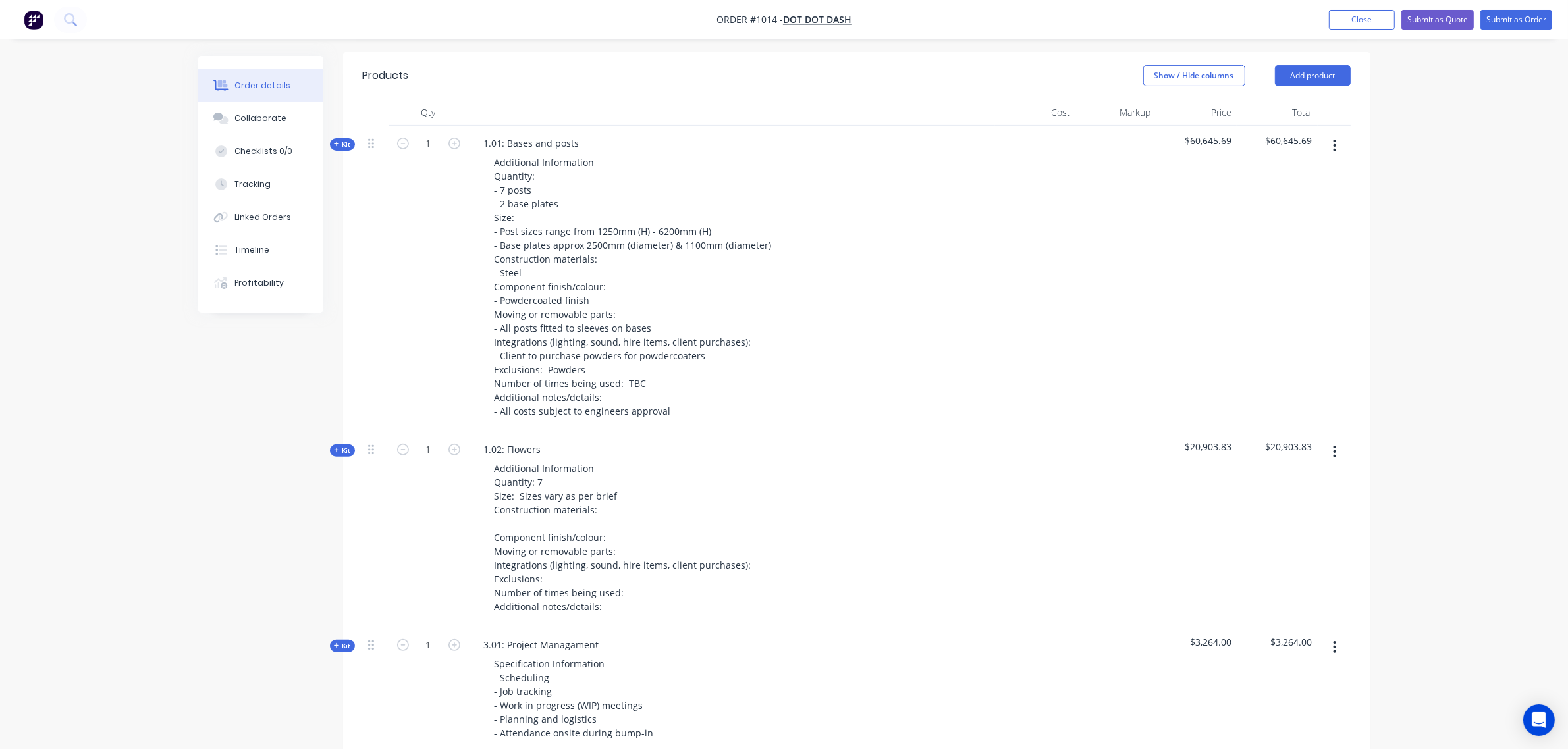
click at [344, 446] on span "Kit" at bounding box center [342, 450] width 17 height 10
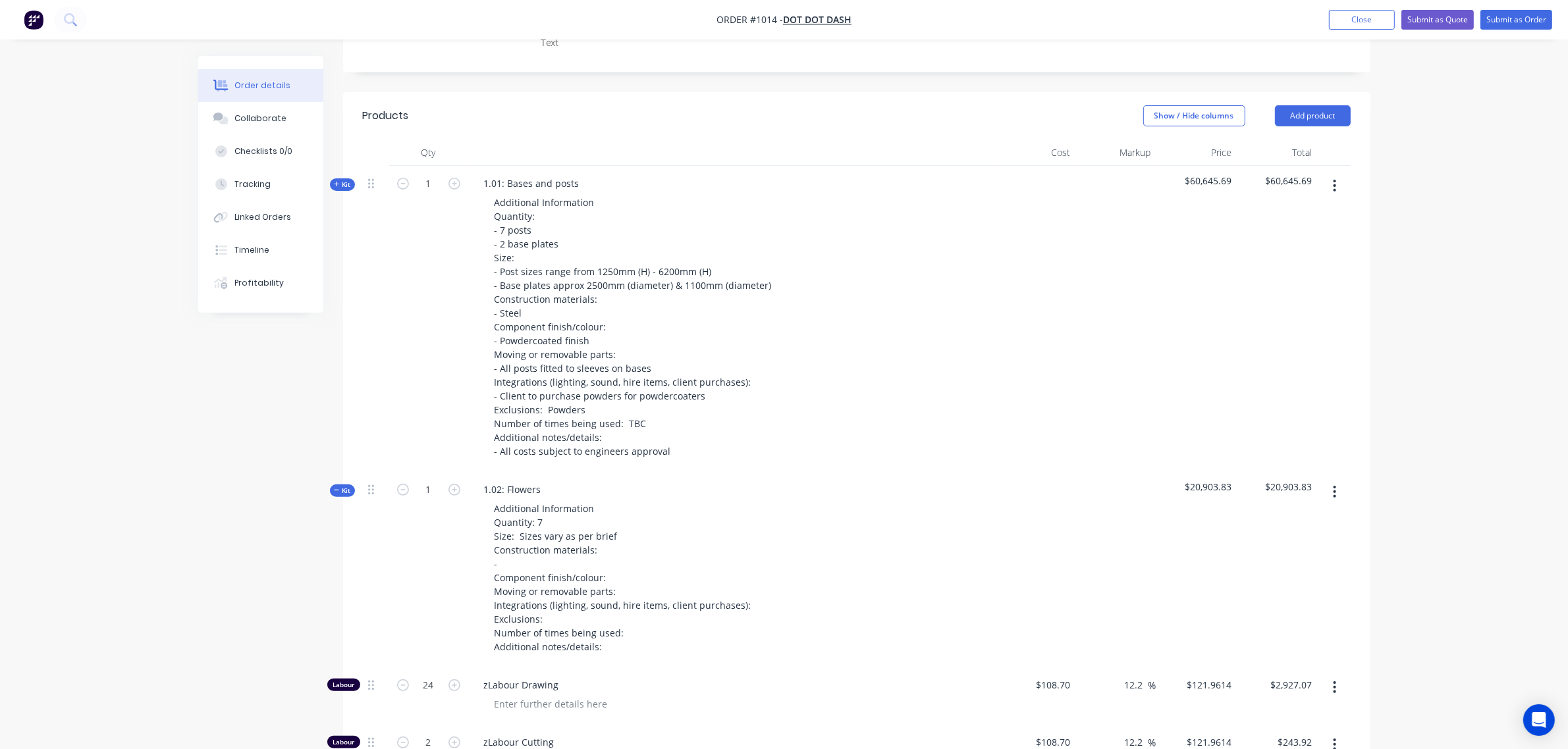
scroll to position [437, 0]
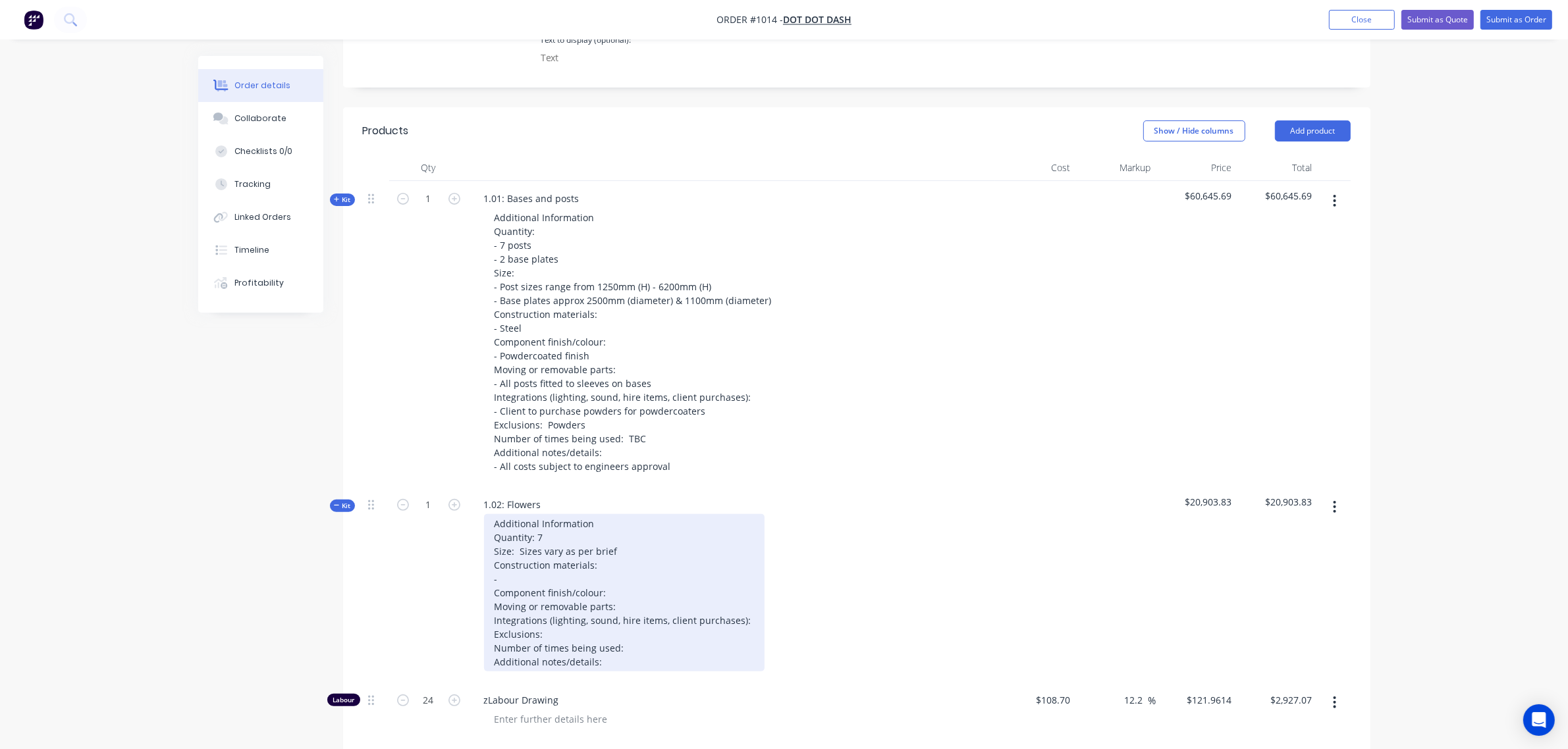
click at [533, 559] on div "Additional Information Quantity: 7 Size: Sizes vary as per brief Construction m…" at bounding box center [625, 593] width 281 height 158
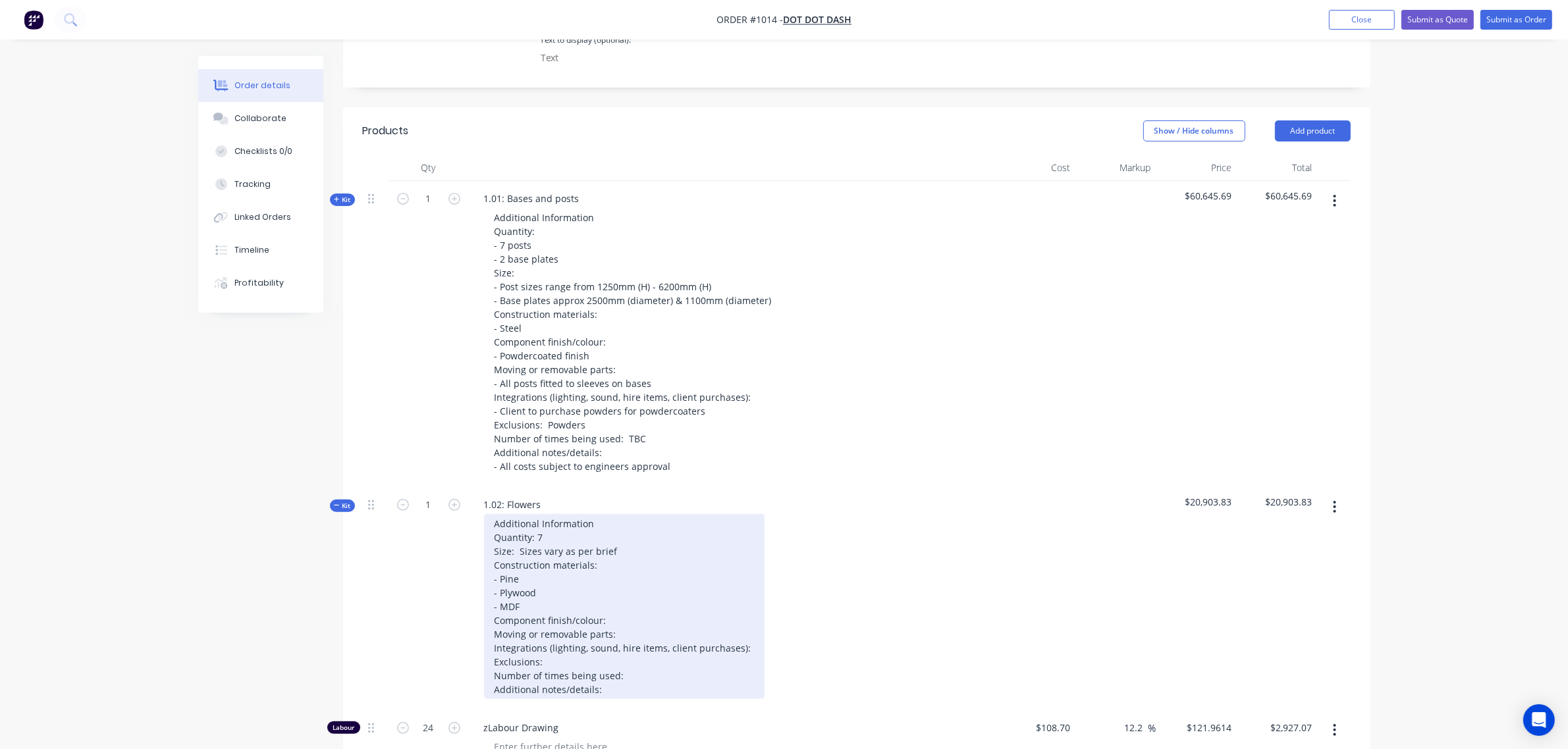
click at [607, 603] on div "Additional Information Quantity: 7 Size: Sizes vary as per brief Construction m…" at bounding box center [625, 607] width 281 height 185
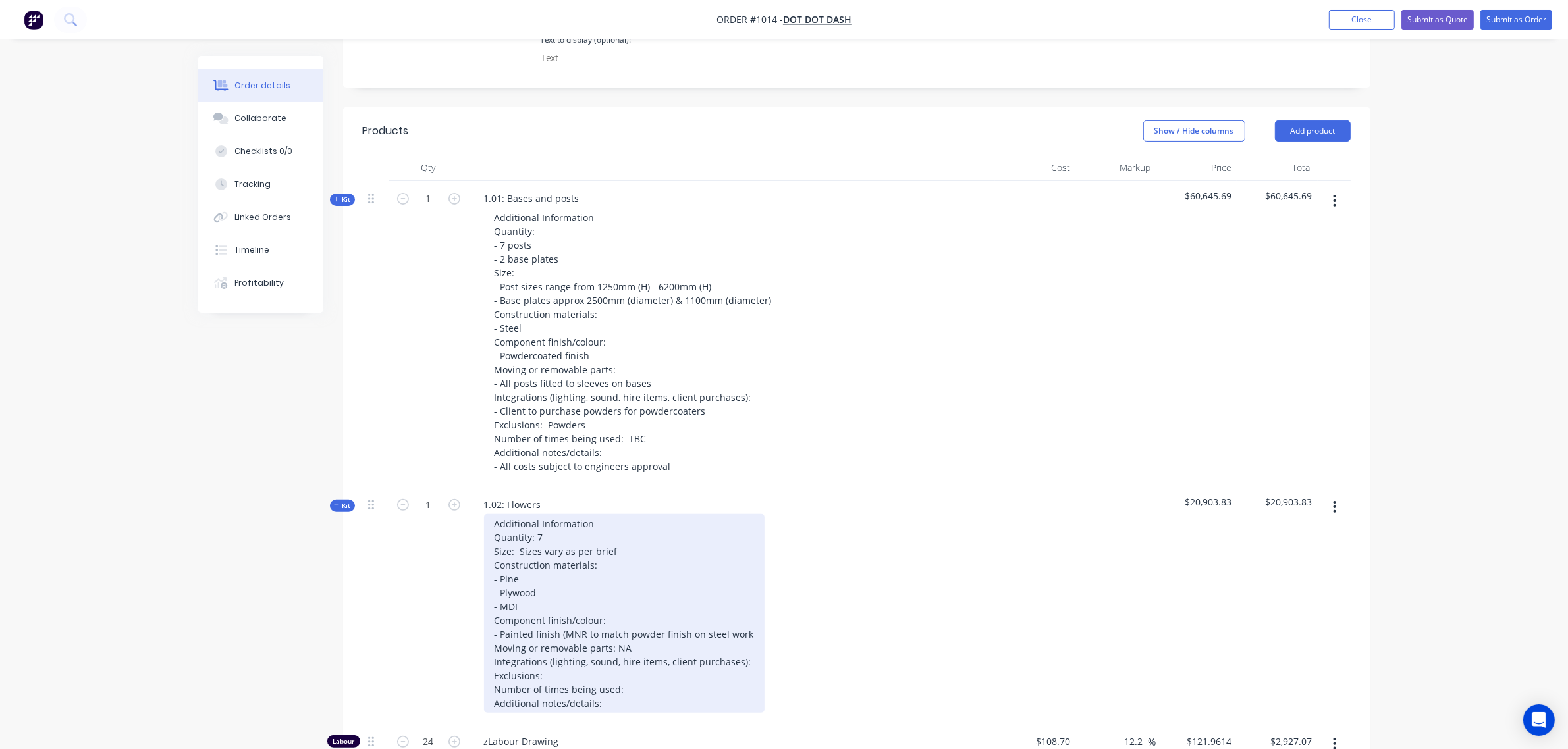
drag, startPoint x: 743, startPoint y: 642, endPoint x: 758, endPoint y: 646, distance: 15.5
click at [744, 642] on div "Additional Information Quantity: 7 Size: Sizes vary as per brief Construction m…" at bounding box center [625, 614] width 281 height 199
click at [683, 673] on div "Additional Information Quantity: 7 Size: Sizes vary as per brief Construction m…" at bounding box center [630, 614] width 294 height 199
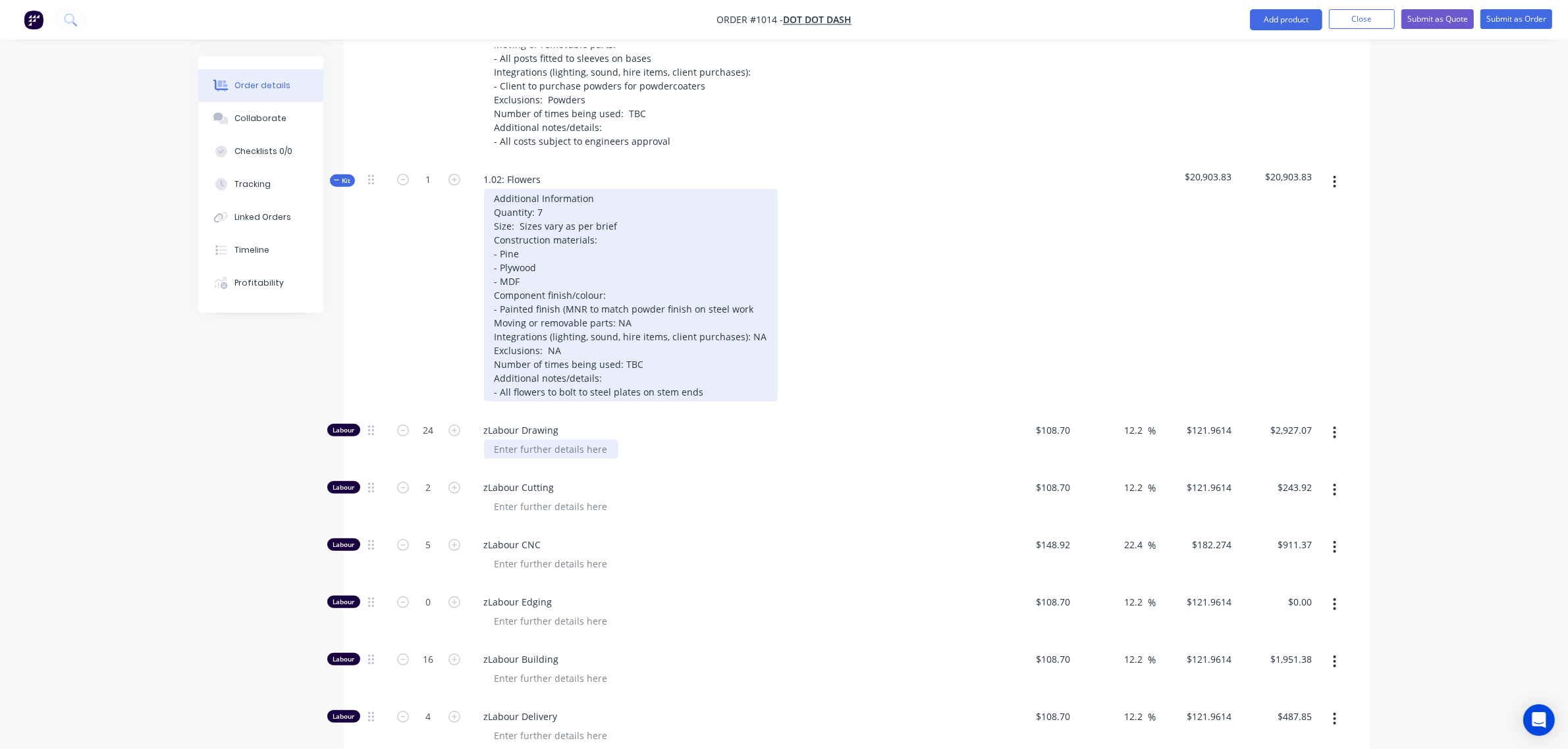
scroll to position [765, 0]
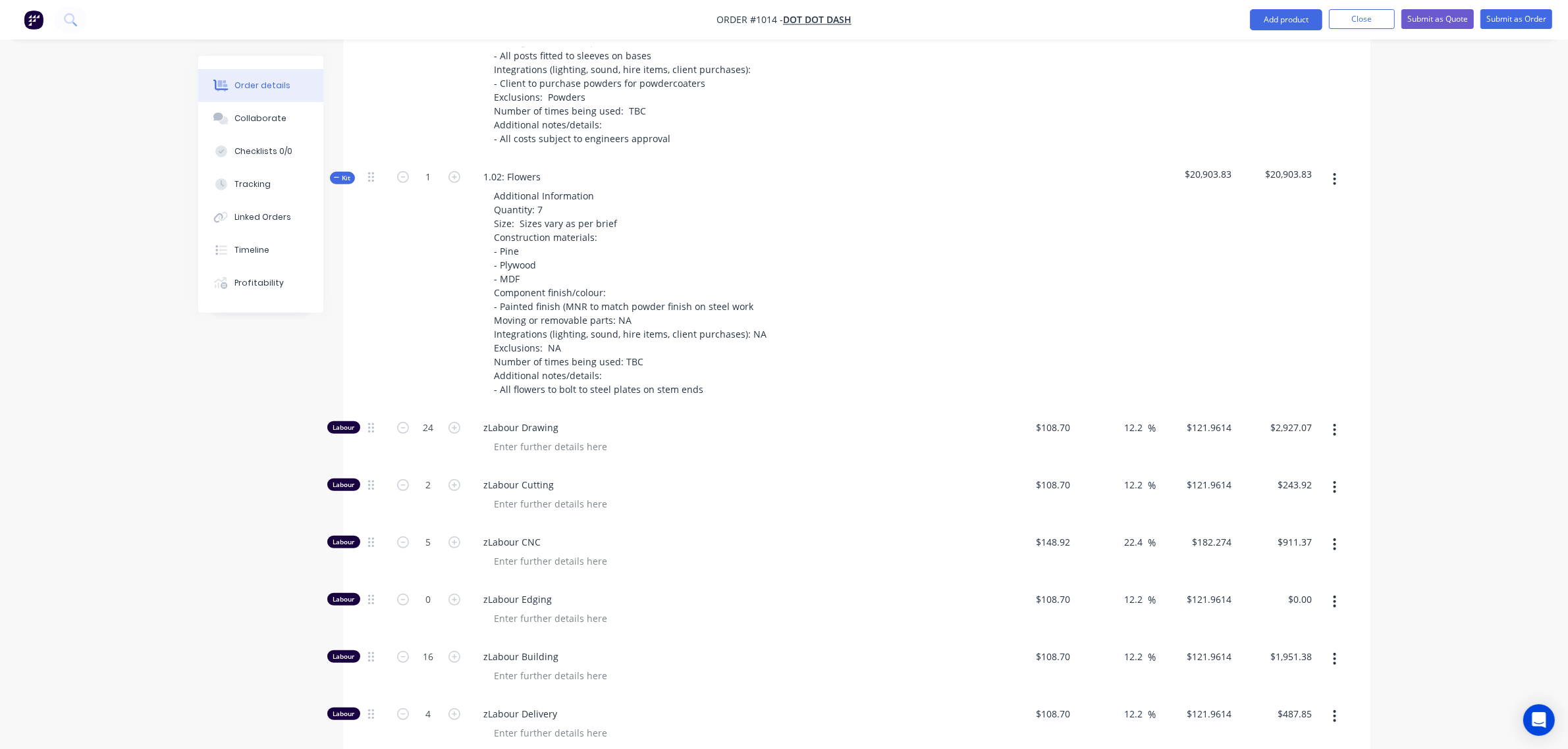
click at [344, 173] on span "Kit" at bounding box center [342, 178] width 17 height 10
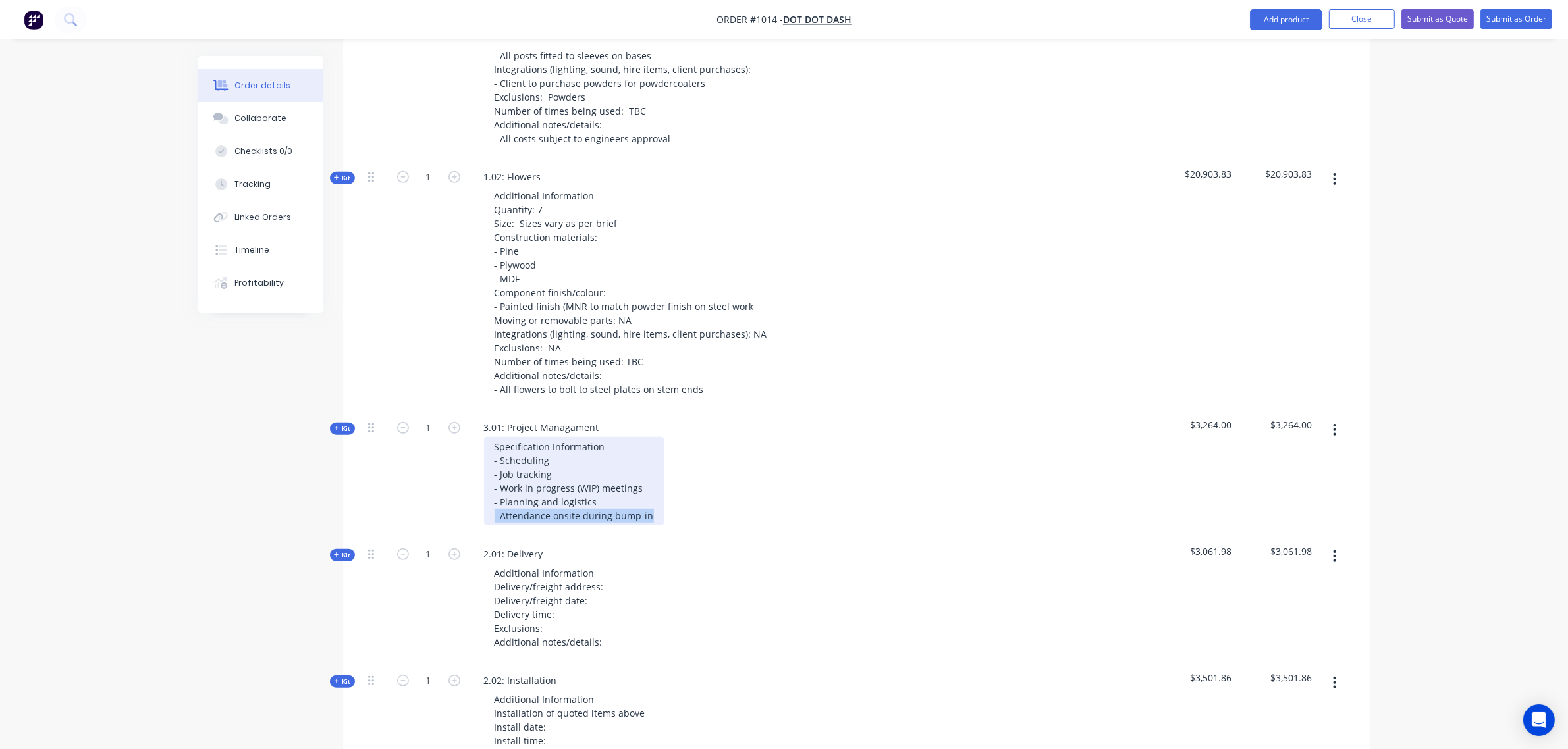
drag, startPoint x: 648, startPoint y: 497, endPoint x: 481, endPoint y: 502, distance: 167.1
click at [481, 502] on div "Specification Information - Scheduling - Job tracking - Work in progress (WIP) …" at bounding box center [731, 481] width 516 height 88
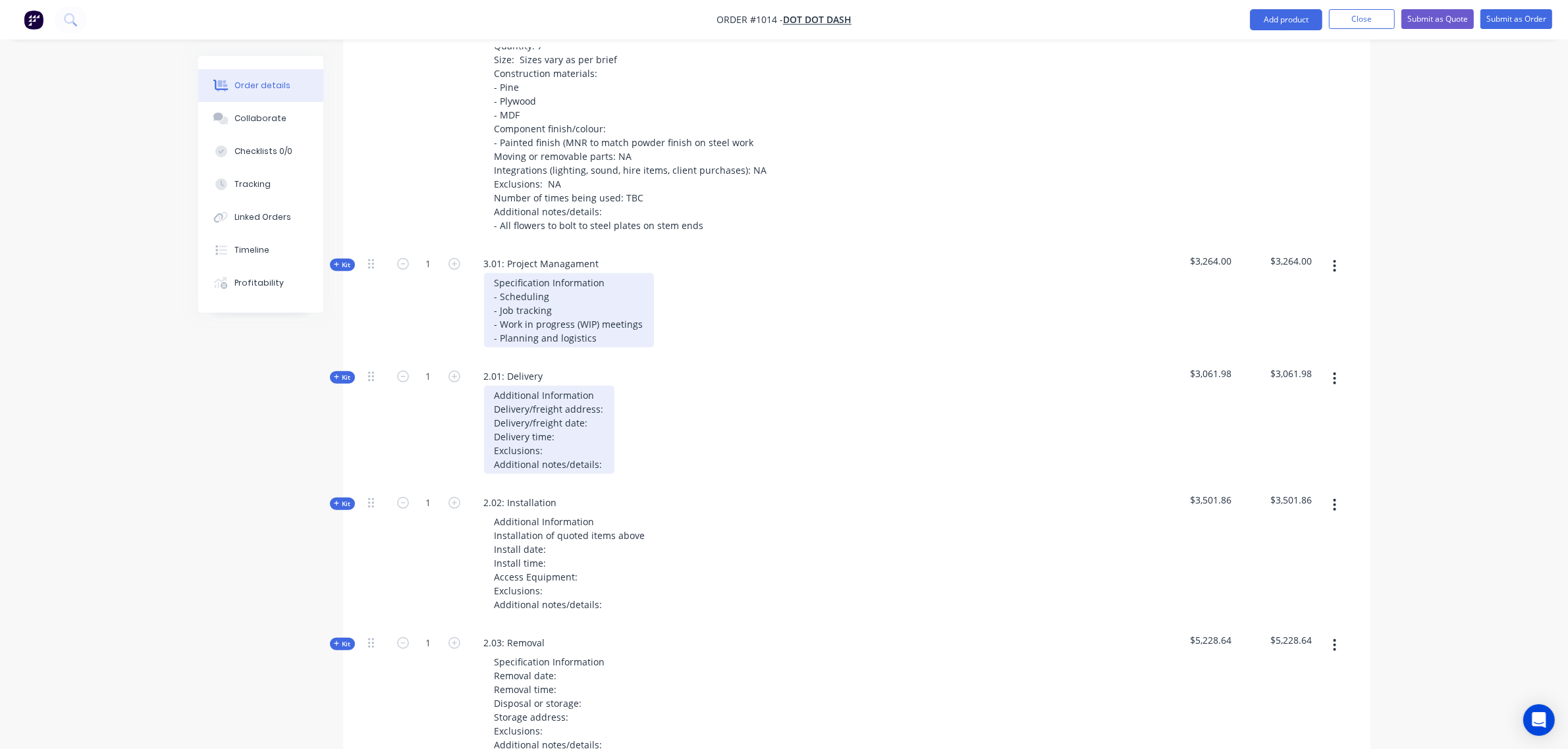
scroll to position [929, 0]
click at [606, 387] on div "Additional Information Delivery/freight address: Delivery/freight date: Deliver…" at bounding box center [549, 429] width 131 height 88
click at [577, 420] on div "Additional Information Delivery/freight address: The Galleries Delivery/freight…" at bounding box center [580, 429] width 191 height 88
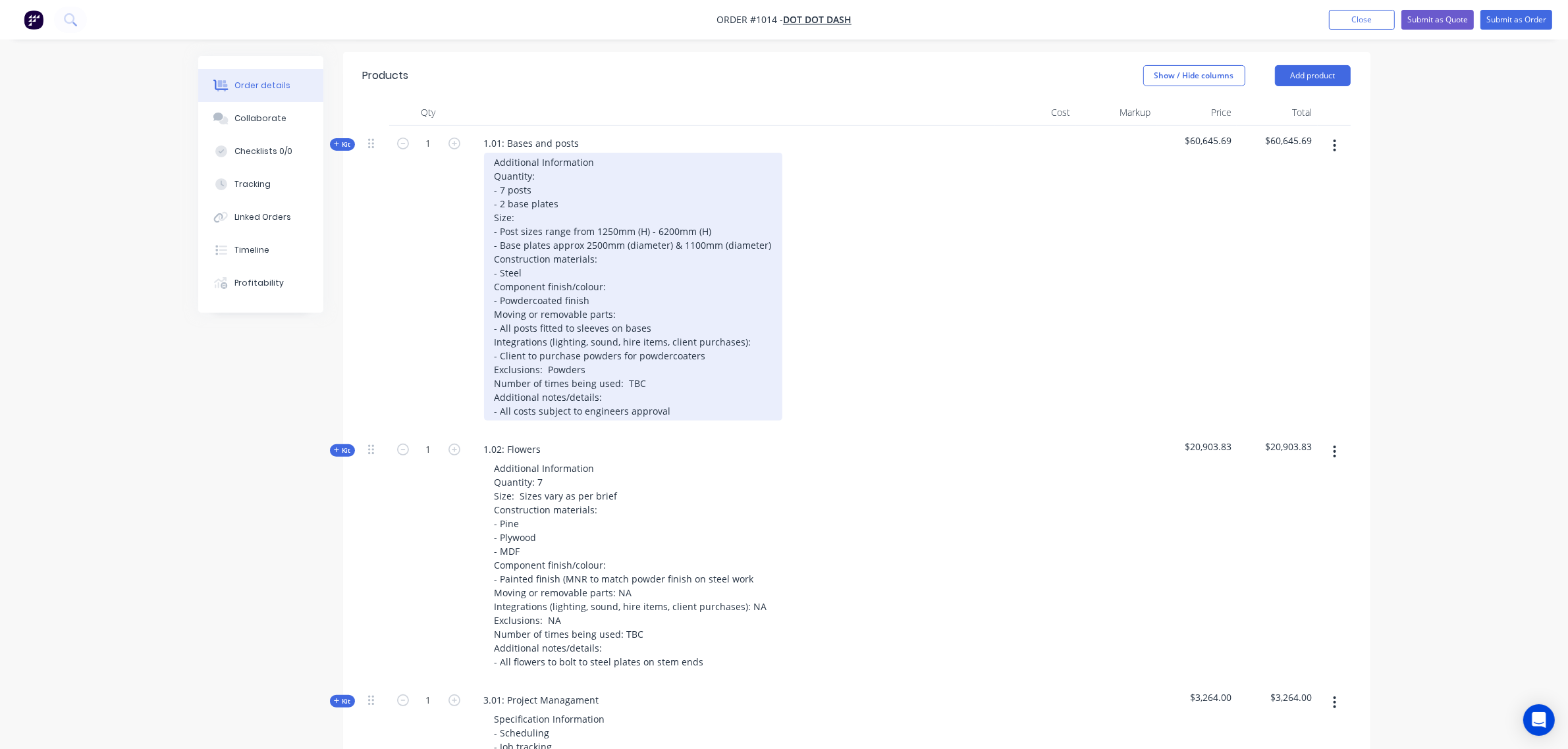
scroll to position [491, 0]
click at [674, 393] on div "Additional Information Quantity: - 7 posts - 2 base plates Size: - Post sizes r…" at bounding box center [633, 287] width 298 height 268
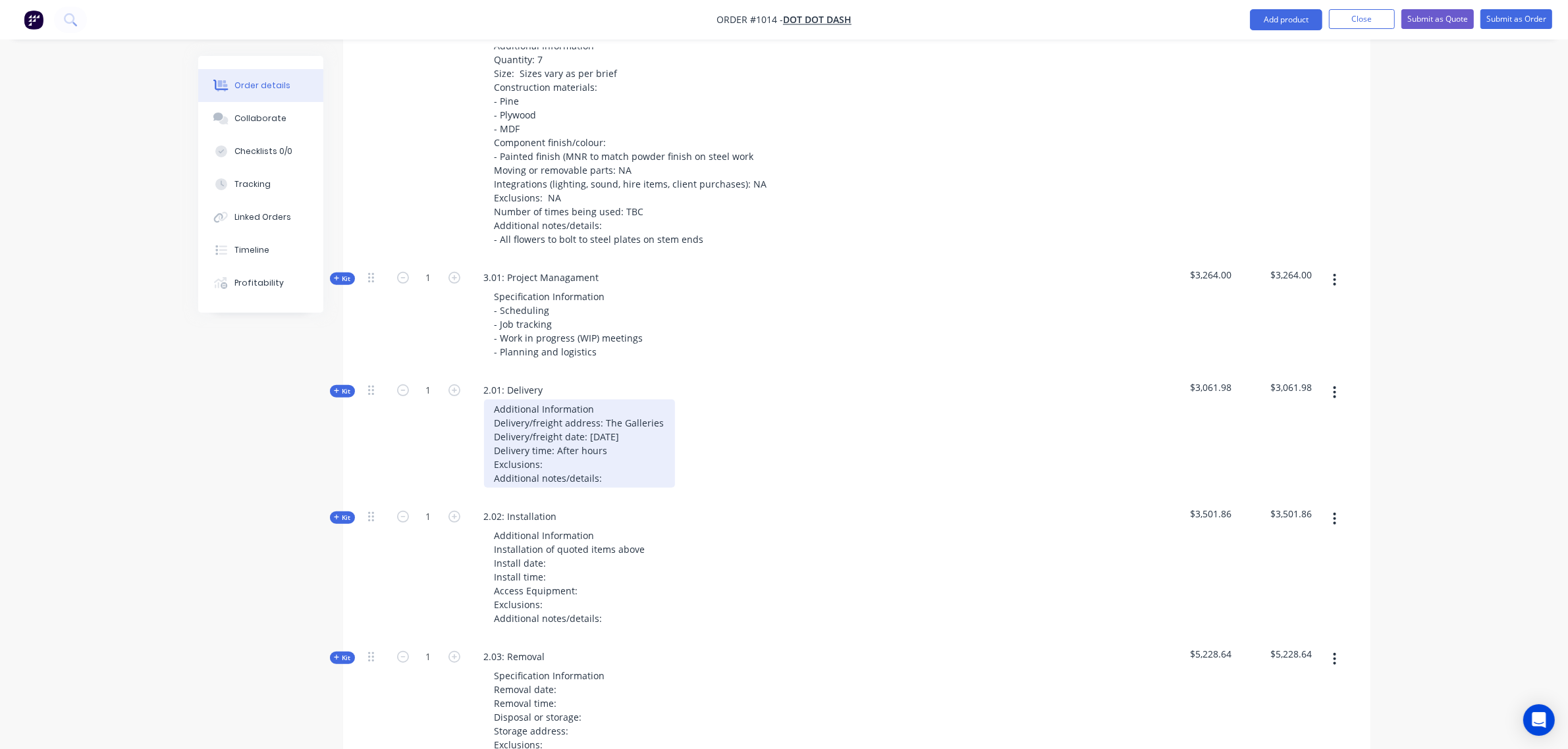
scroll to position [929, 0]
click at [566, 447] on div "Additional Information Delivery/freight address: The Galleries Delivery/freight…" at bounding box center [580, 443] width 191 height 88
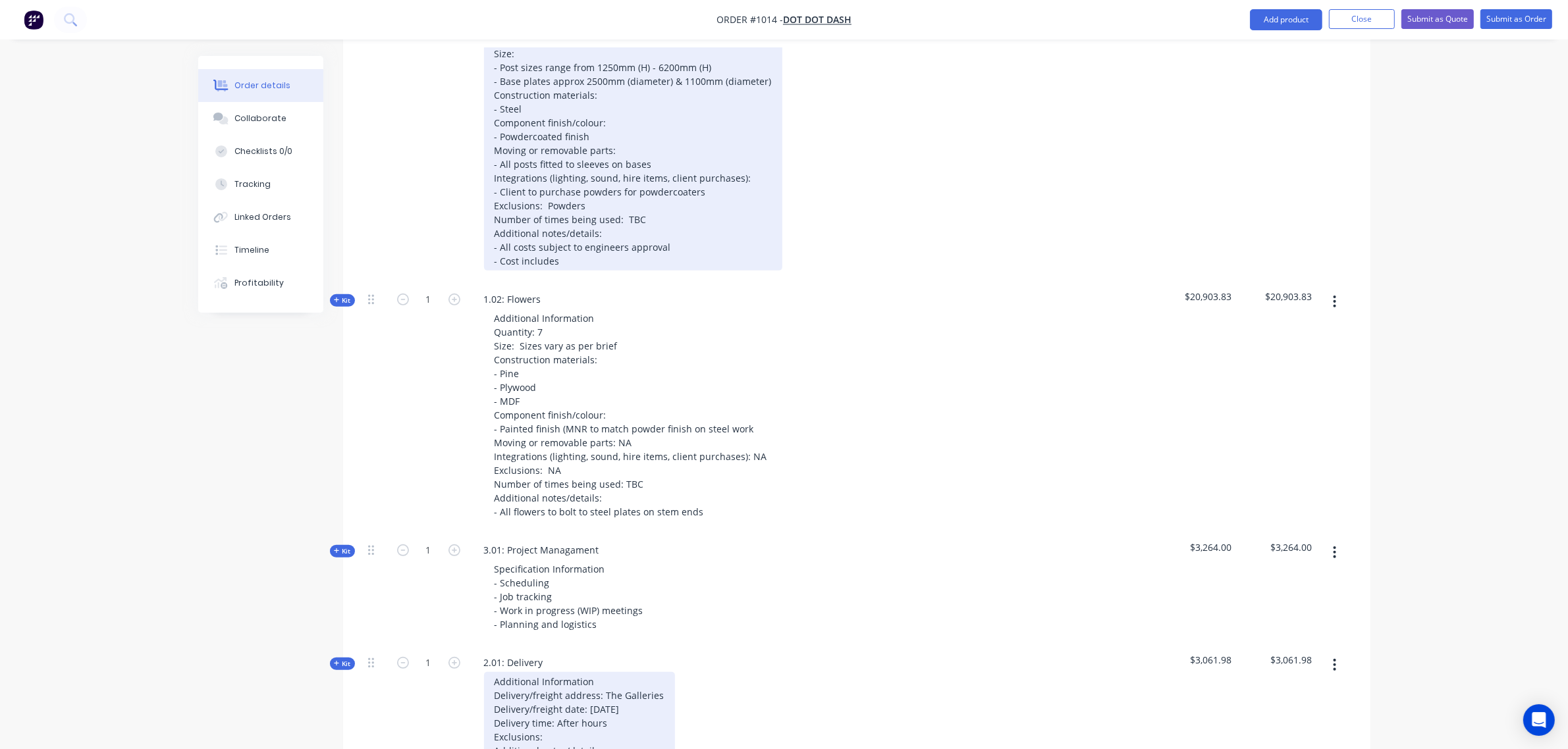
scroll to position [655, 0]
click at [567, 242] on div "Additional Information Quantity: - 7 posts - 2 base plates Size: - Post sizes r…" at bounding box center [633, 130] width 298 height 282
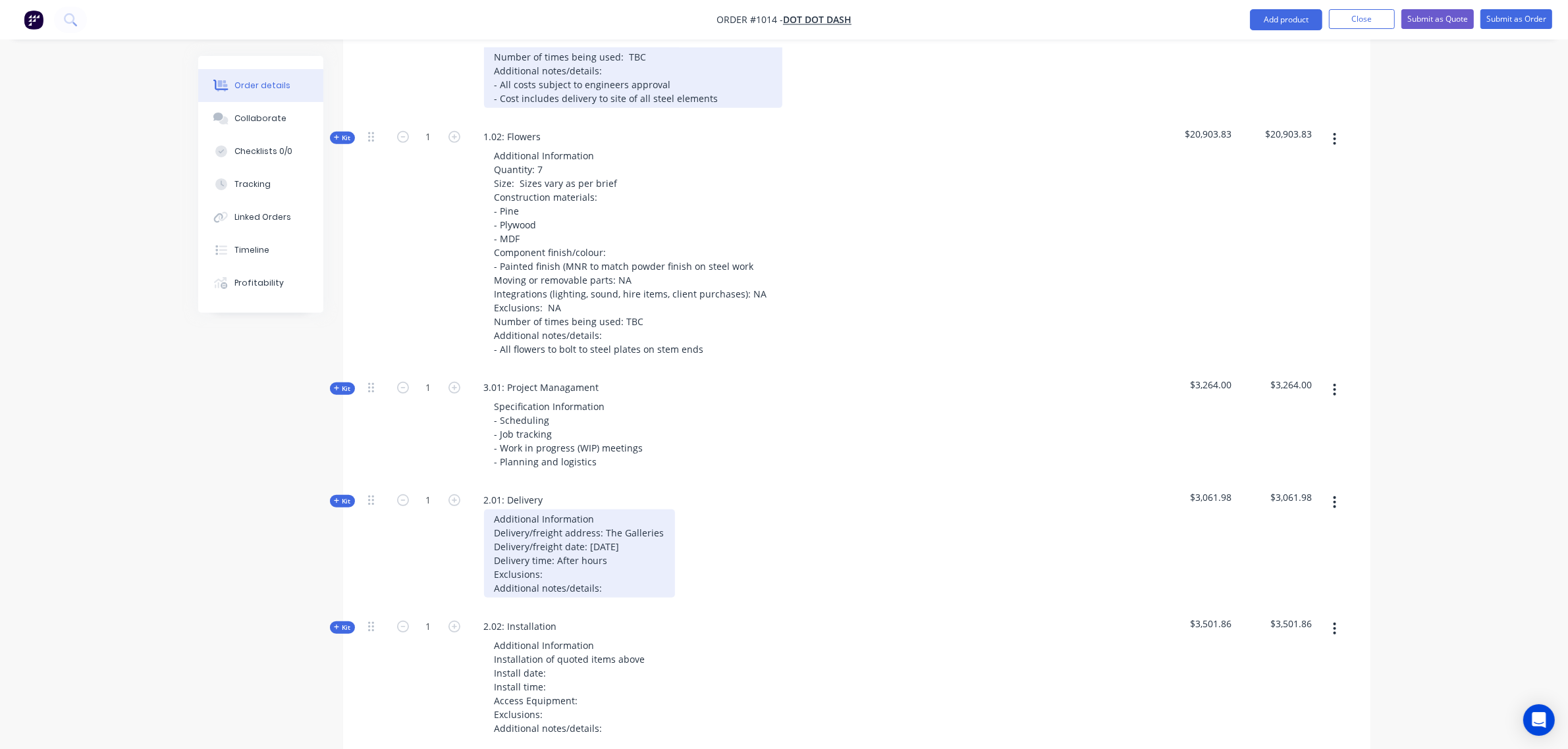
scroll to position [820, 0]
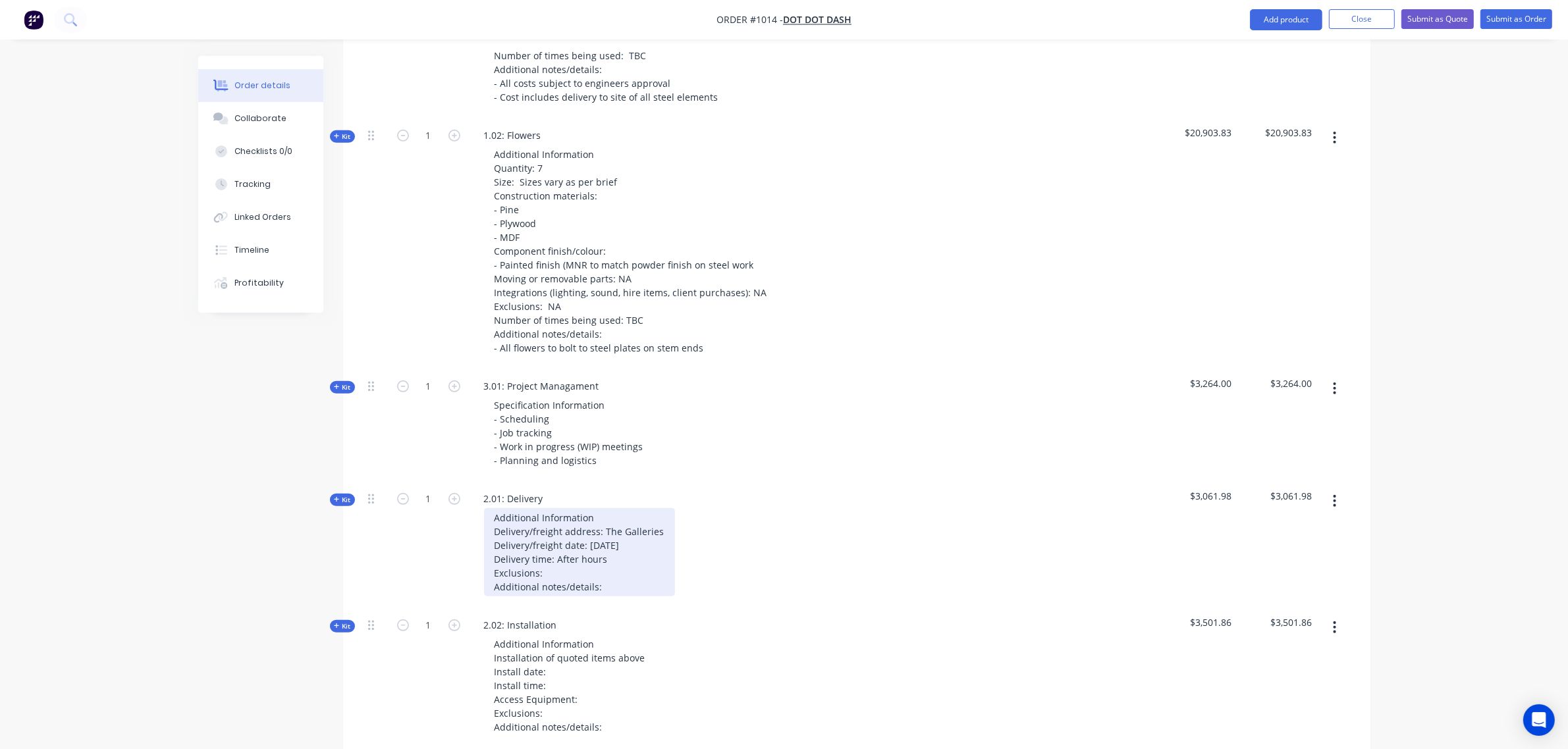
click at [592, 556] on div "Additional Information Delivery/freight address: The Galleries Delivery/freight…" at bounding box center [580, 553] width 191 height 88
click at [621, 567] on div "Additional Information Delivery/freight address: The Galleries Delivery/freight…" at bounding box center [580, 553] width 191 height 88
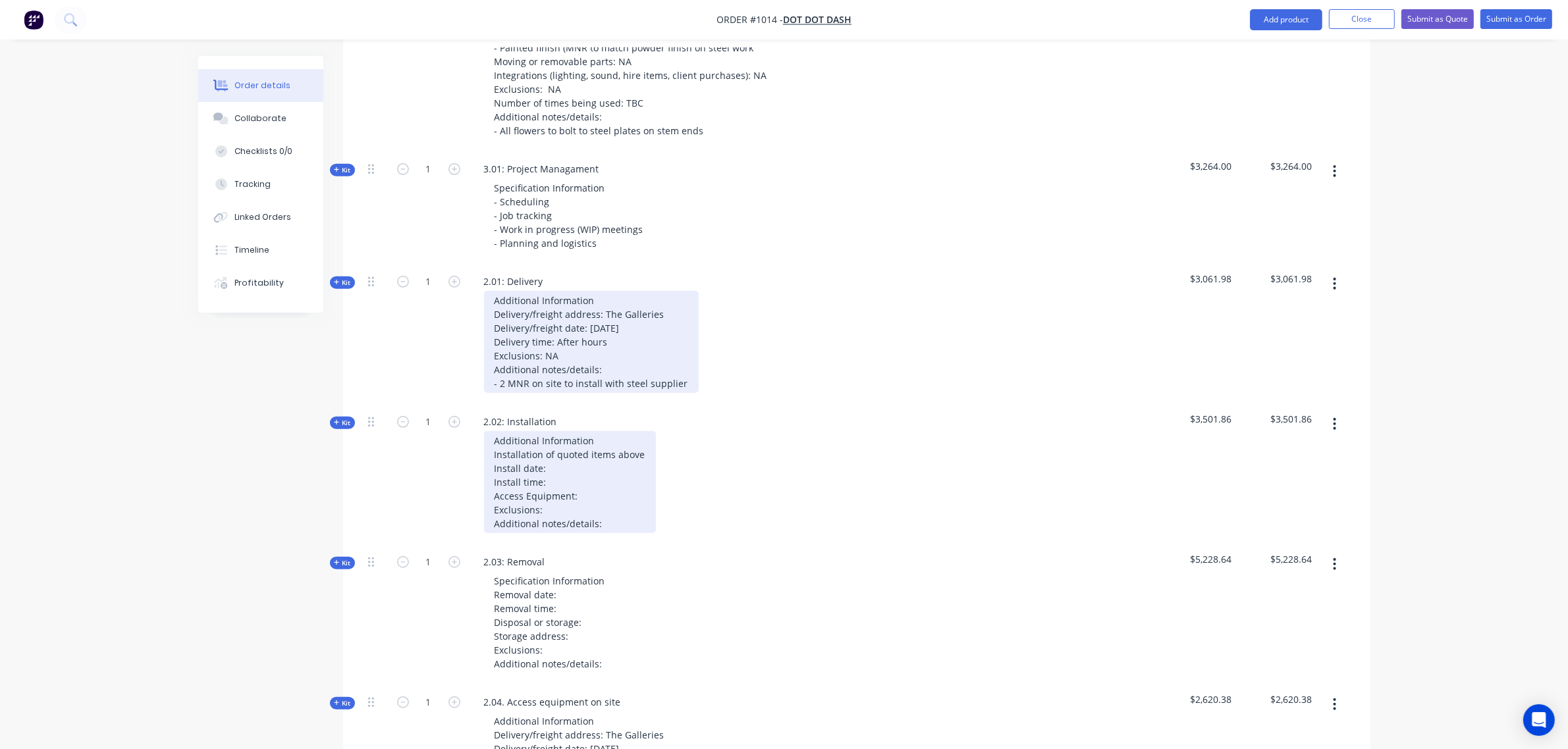
scroll to position [1038, 0]
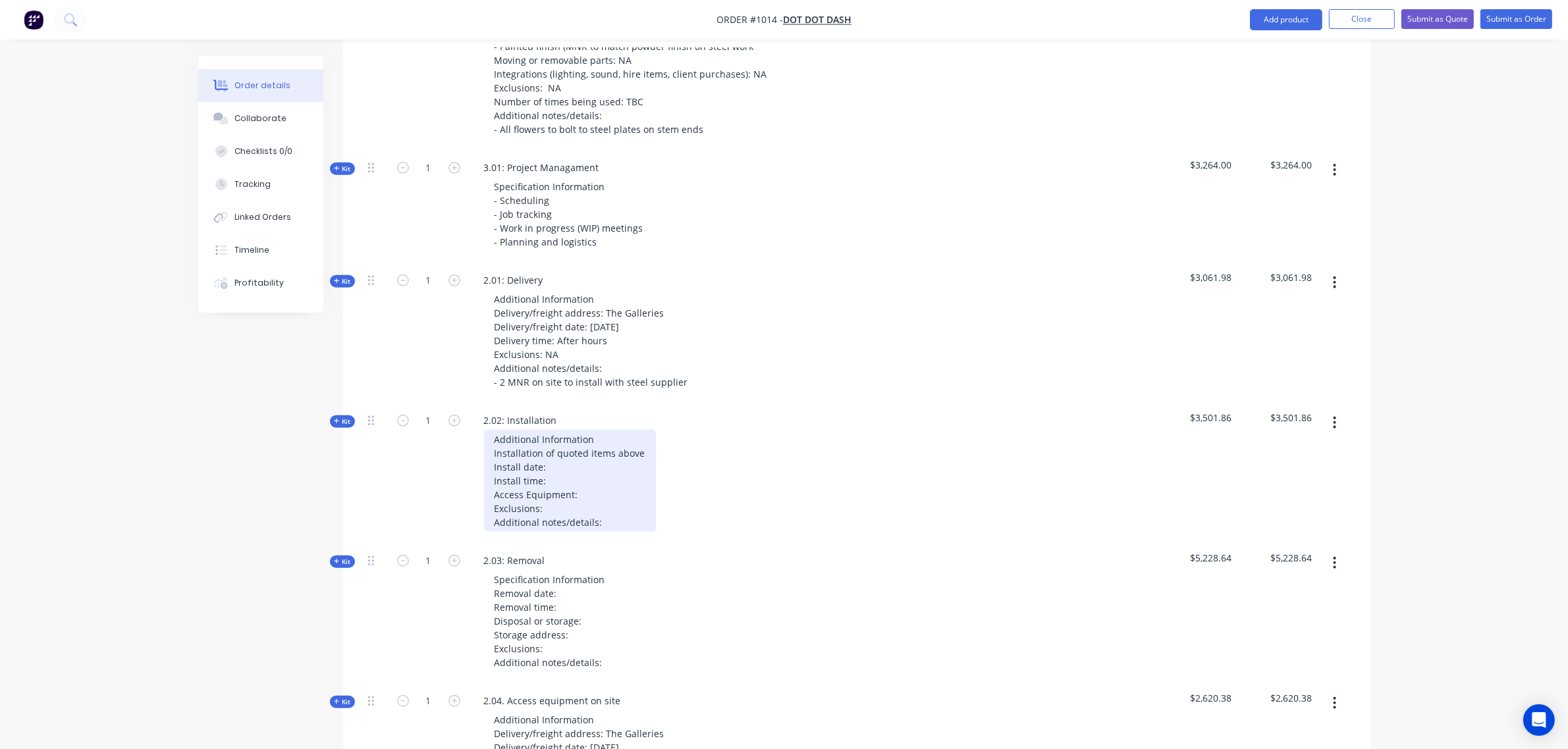
click at [555, 451] on div "Additional Information Installation of quoted items above Install date: Install…" at bounding box center [570, 481] width 172 height 102
click at [554, 465] on div "Additional Information Installation of quoted items above Install date: [DATE] …" at bounding box center [570, 481] width 172 height 102
drag, startPoint x: 597, startPoint y: 475, endPoint x: 494, endPoint y: 476, distance: 103.0
click at [494, 476] on div "Additional Information Installation of quoted items above Install date: [DATE] …" at bounding box center [570, 481] width 172 height 102
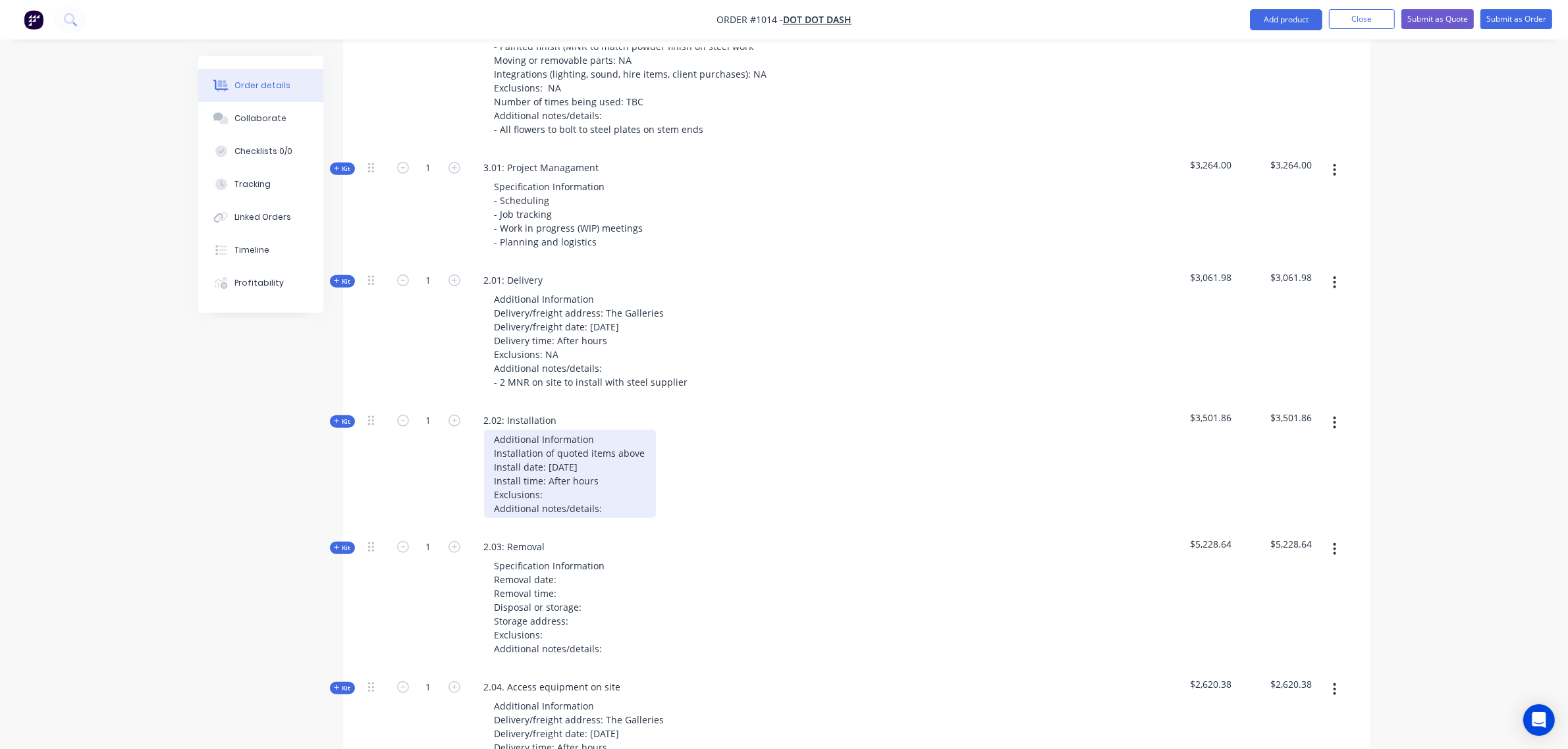
click at [550, 481] on div "Additional Information Installation of quoted items above Install date: [DATE] …" at bounding box center [570, 474] width 172 height 88
click at [614, 488] on div "Additional Information Installation of quoted items above Install date: [DATE] …" at bounding box center [570, 474] width 172 height 88
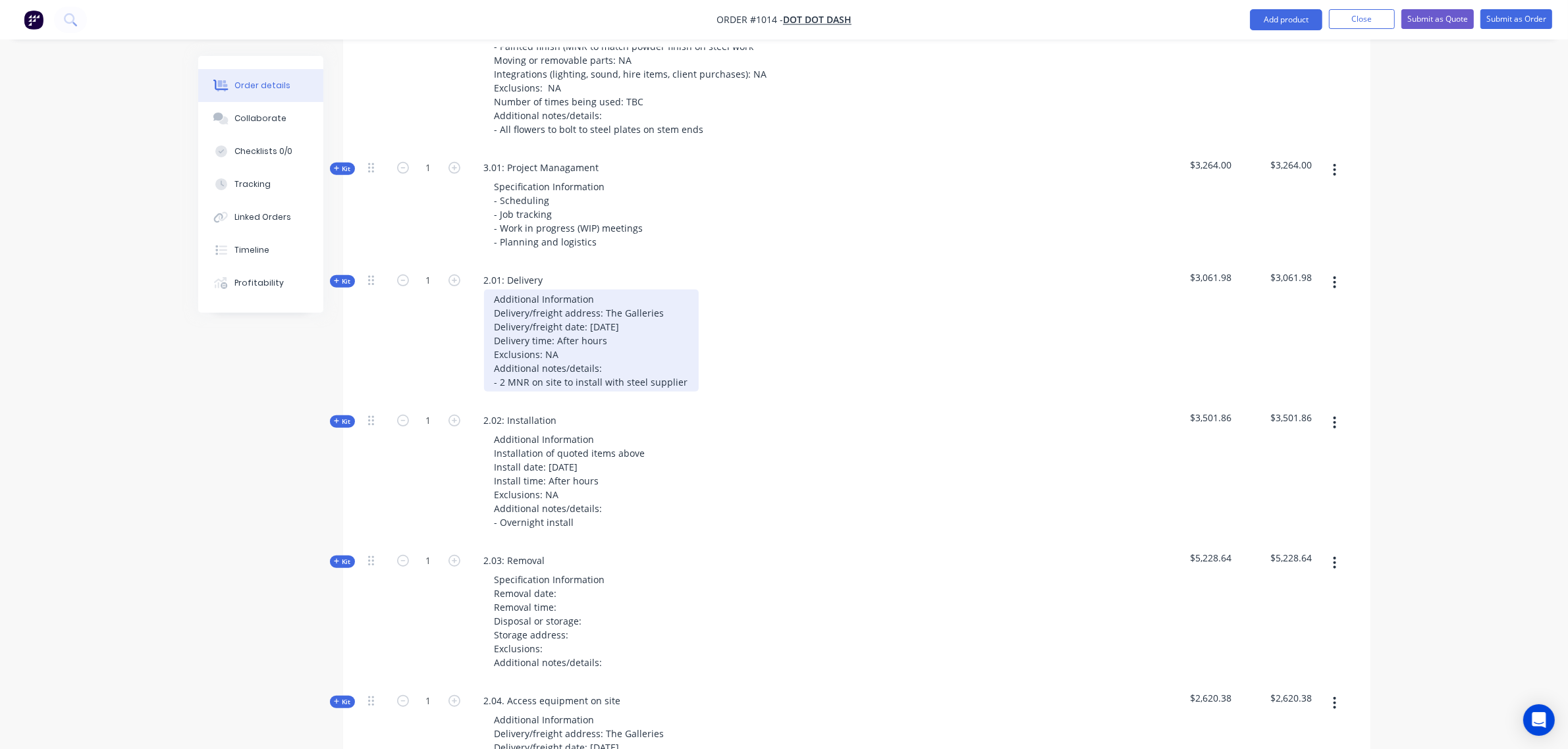
drag, startPoint x: 682, startPoint y: 364, endPoint x: 501, endPoint y: 359, distance: 181.1
click at [501, 359] on div "Additional Information Delivery/freight address: The Galleries Delivery/freight…" at bounding box center [591, 341] width 214 height 102
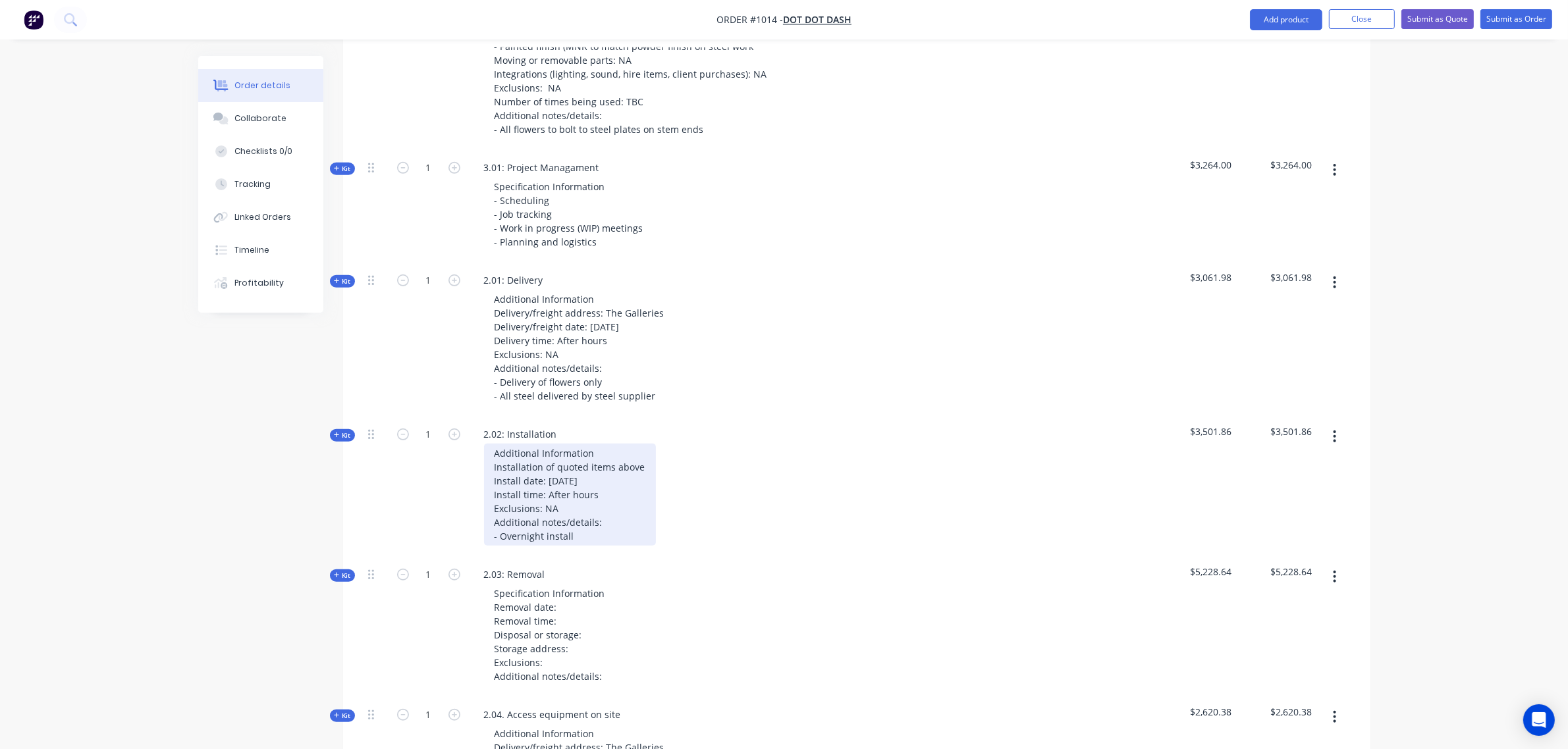
click at [574, 520] on div "Additional Information Installation of quoted items above Install date: [DATE] …" at bounding box center [570, 494] width 172 height 102
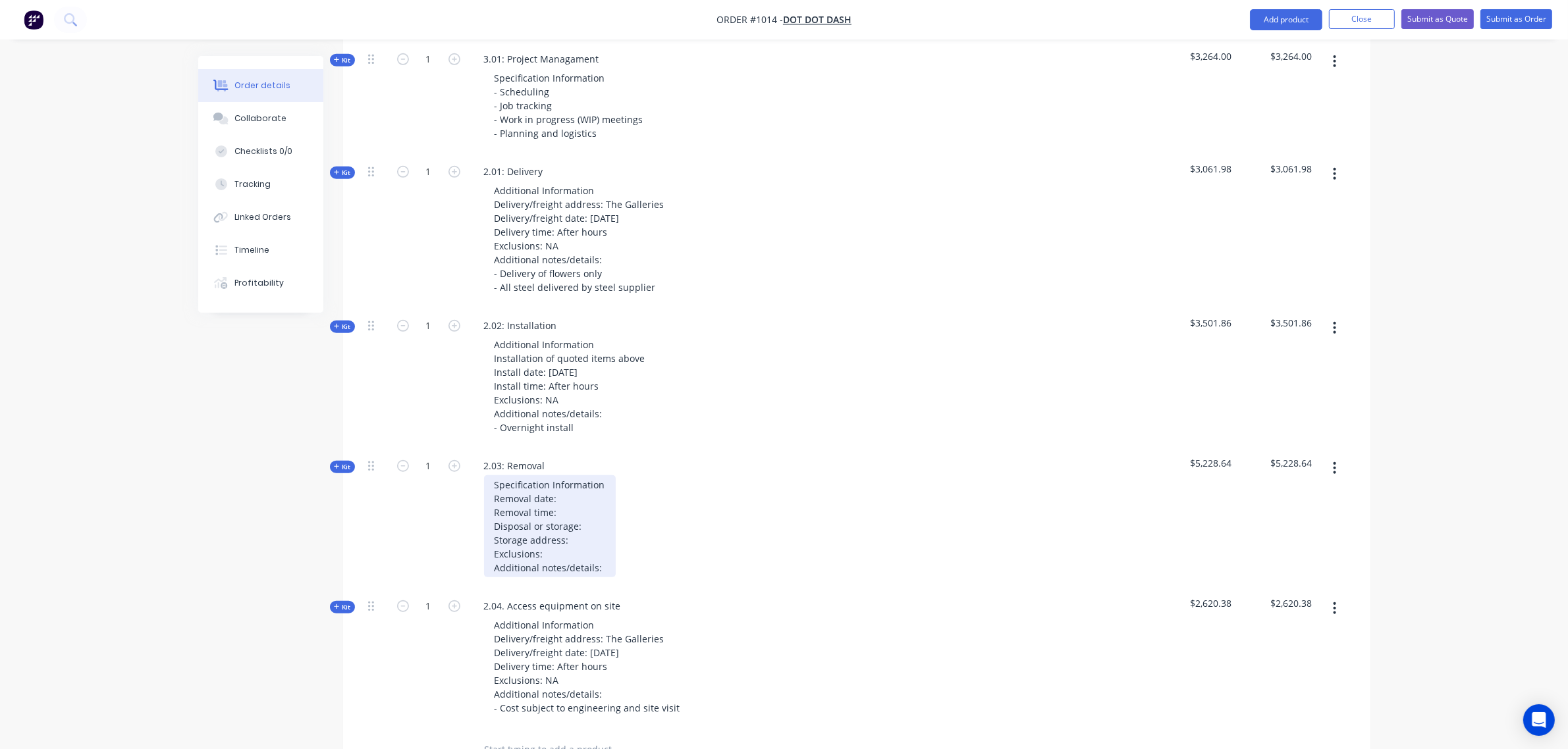
drag, startPoint x: 560, startPoint y: 482, endPoint x: 571, endPoint y: 481, distance: 11.0
click at [562, 481] on div "Specification Information Removal date: Removal time: Disposal or storage: Stor…" at bounding box center [550, 526] width 131 height 102
